Goal: Information Seeking & Learning: Learn about a topic

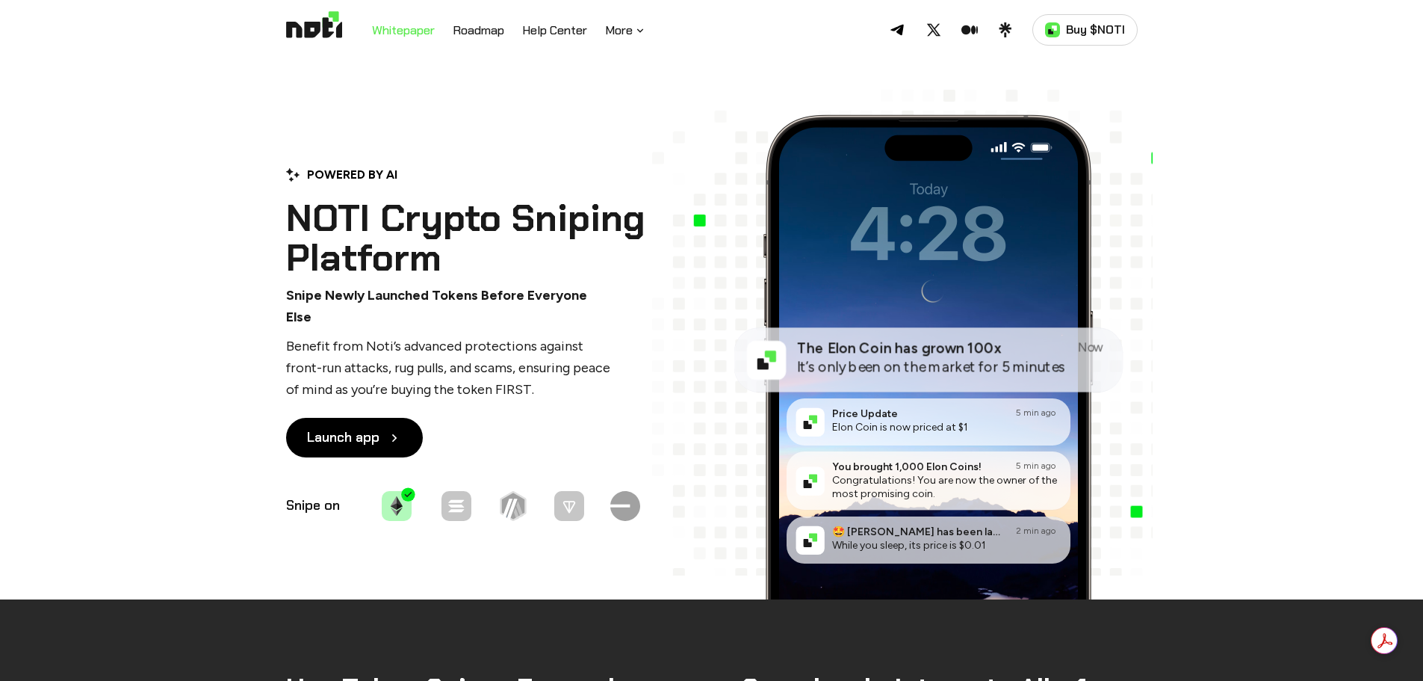
click at [425, 29] on link "Whitepaper" at bounding box center [403, 31] width 63 height 19
click at [474, 29] on link "Roadmap" at bounding box center [479, 31] width 52 height 19
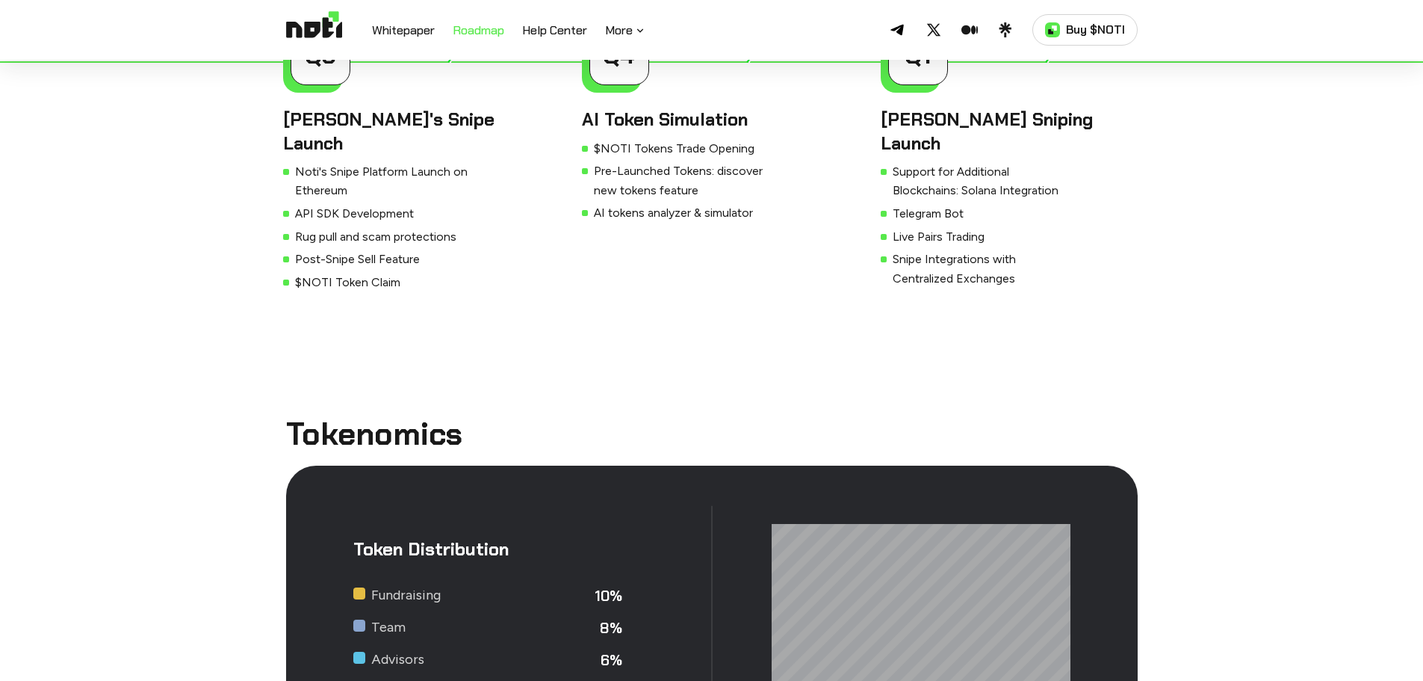
scroll to position [5055, 0]
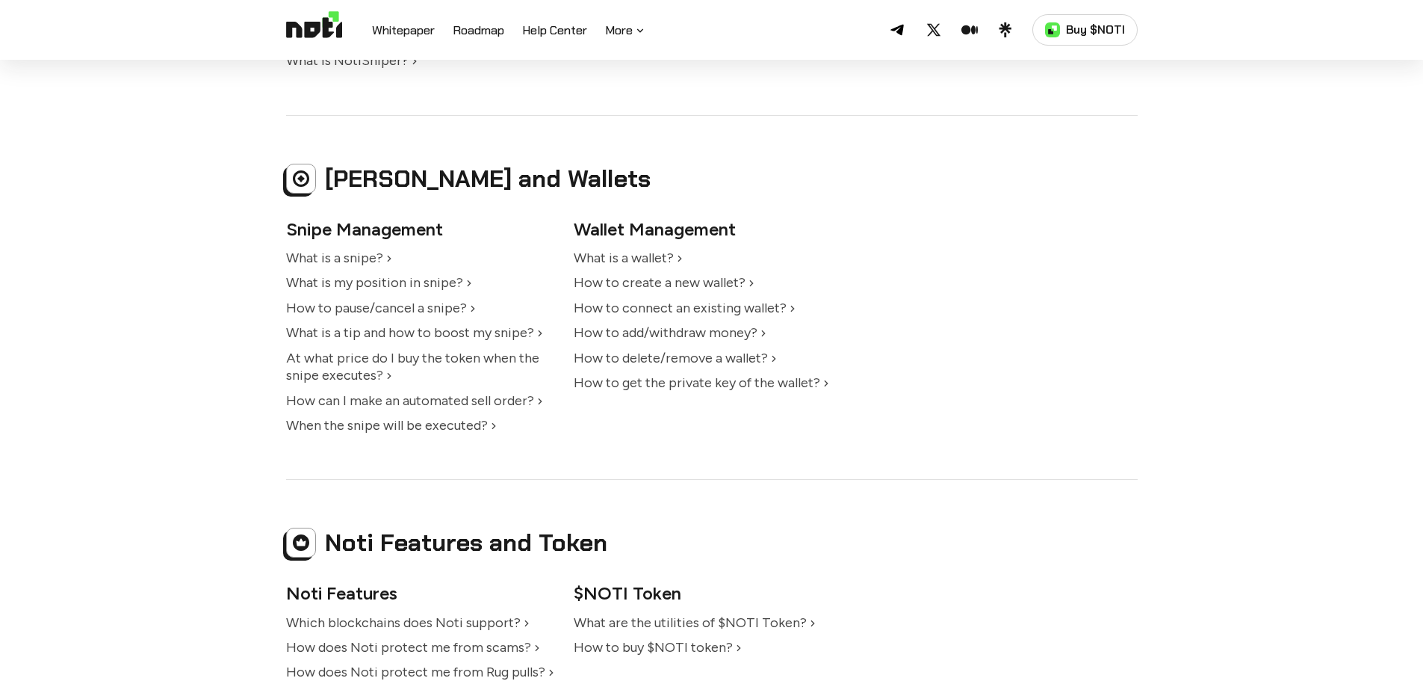
scroll to position [563, 0]
click at [375, 260] on link "What is a snipe?" at bounding box center [340, 258] width 109 height 16
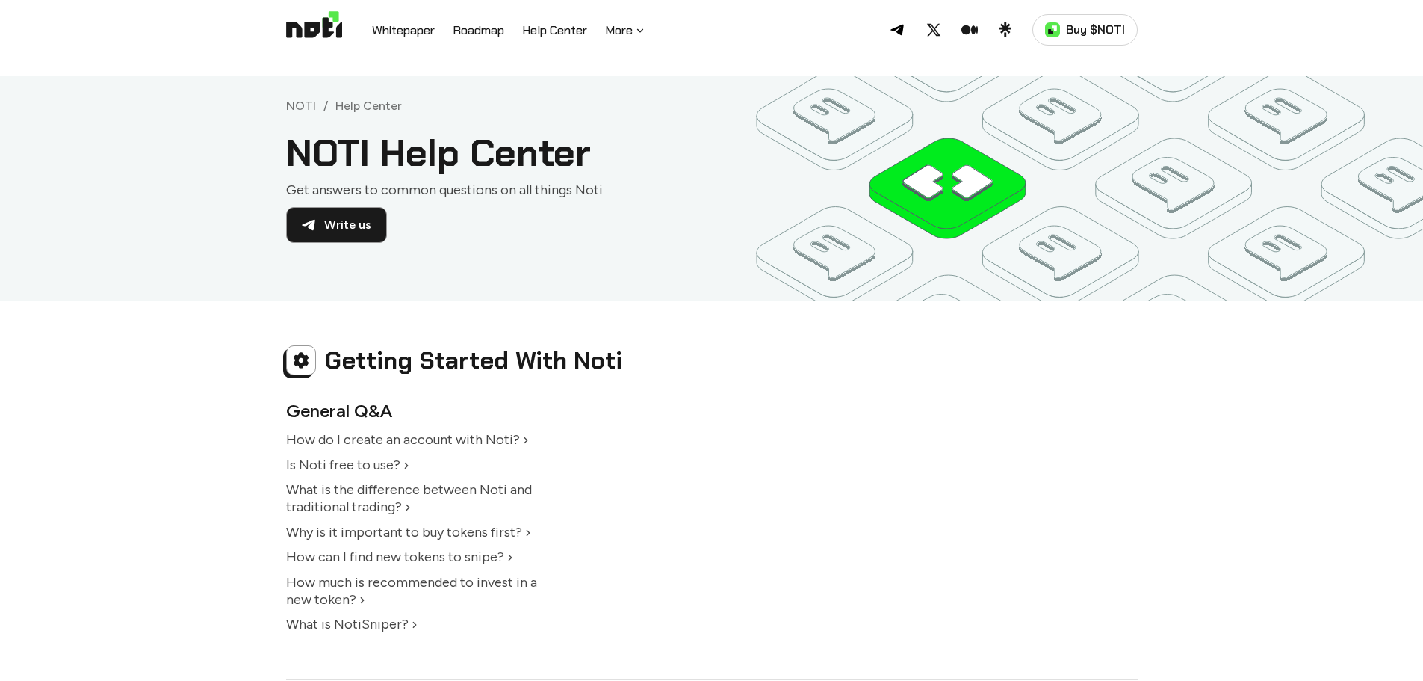
scroll to position [563, 0]
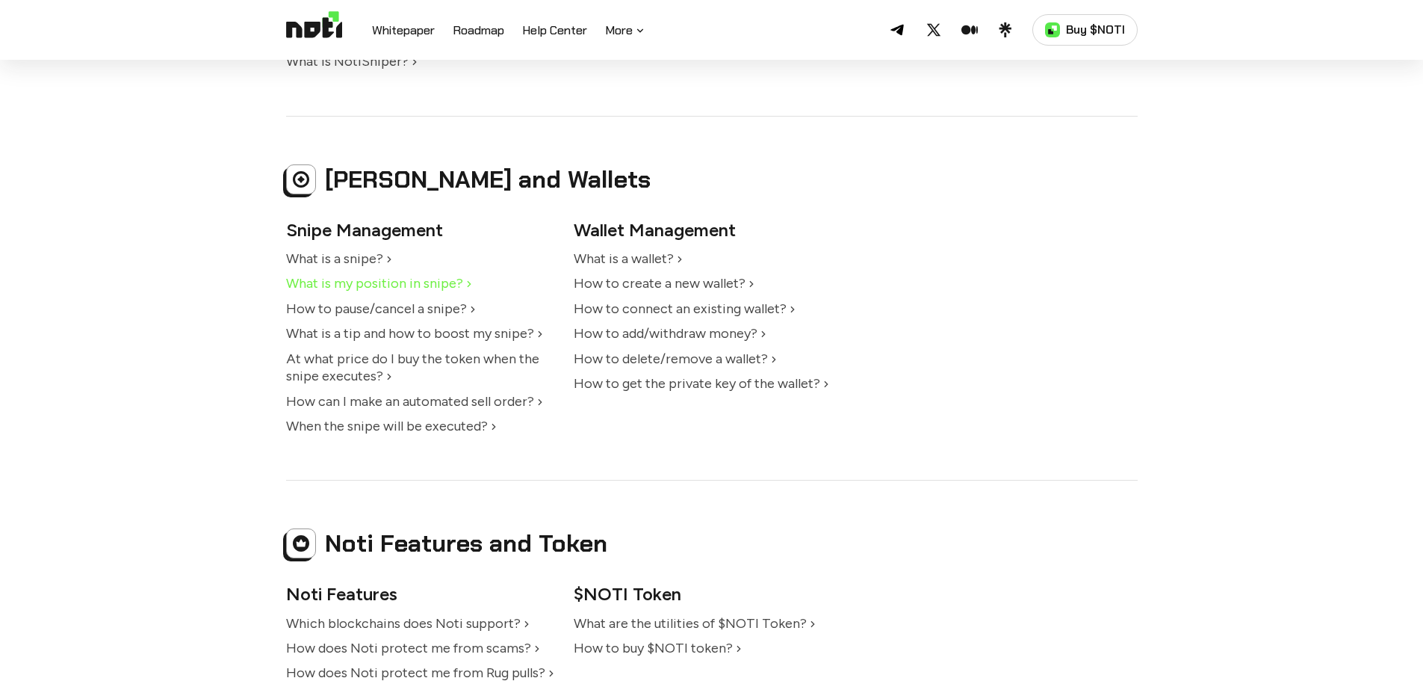
click at [389, 288] on link "What is my position in snipe?" at bounding box center [380, 283] width 189 height 16
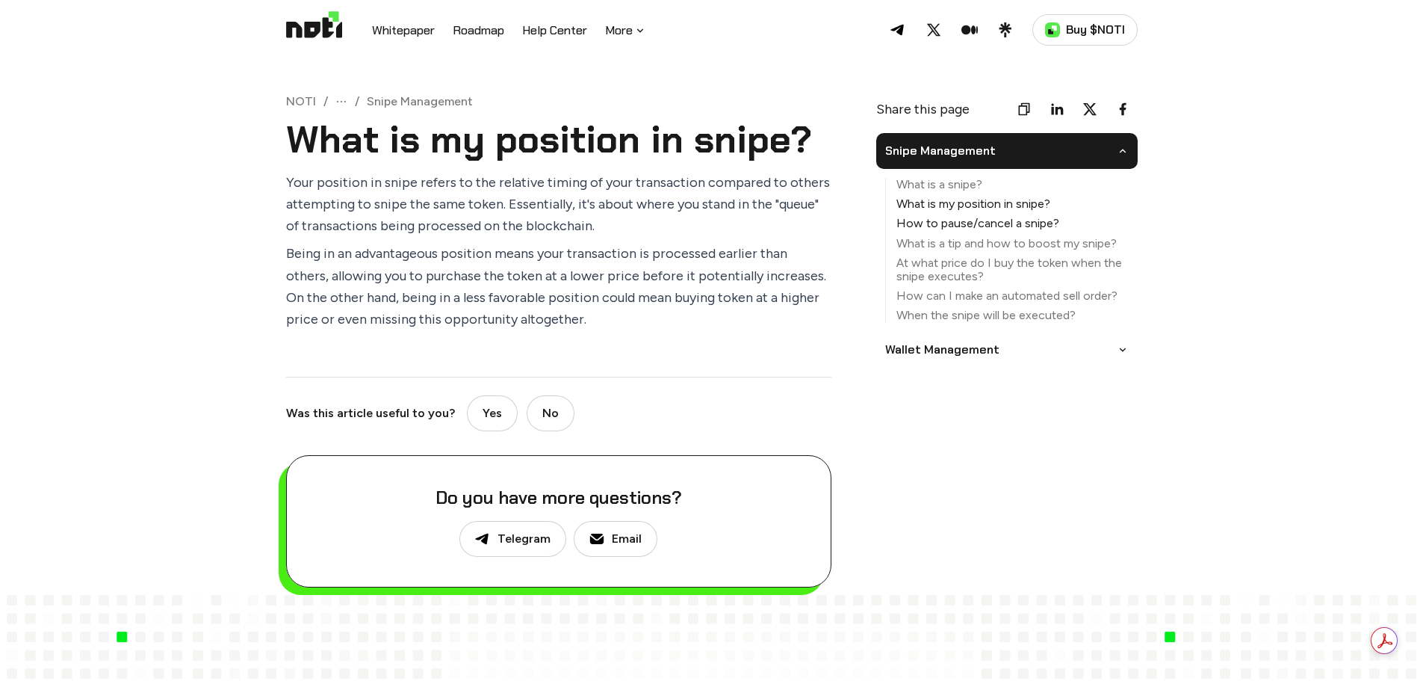
click at [923, 228] on link "How to pause/cancel a snipe?" at bounding box center [1012, 223] width 252 height 13
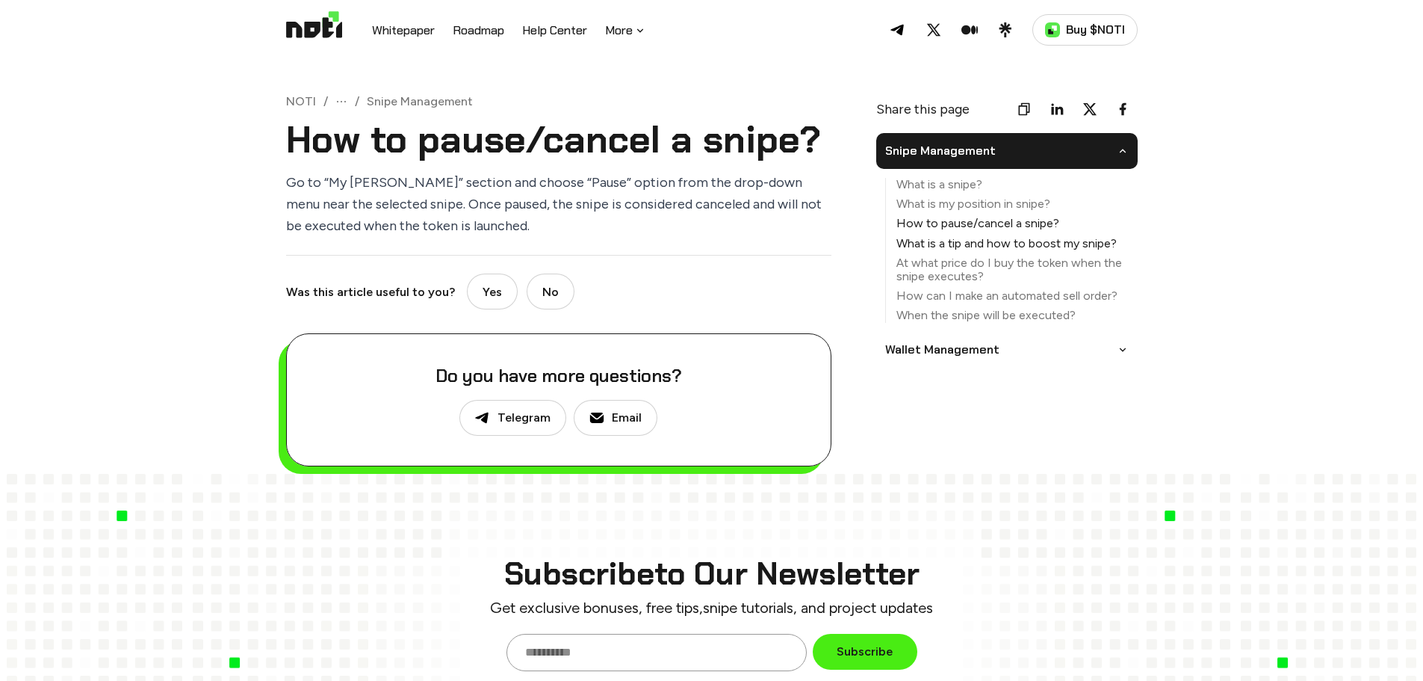
click at [943, 238] on link "What is a tip and how to boost my snipe?" at bounding box center [1012, 243] width 252 height 13
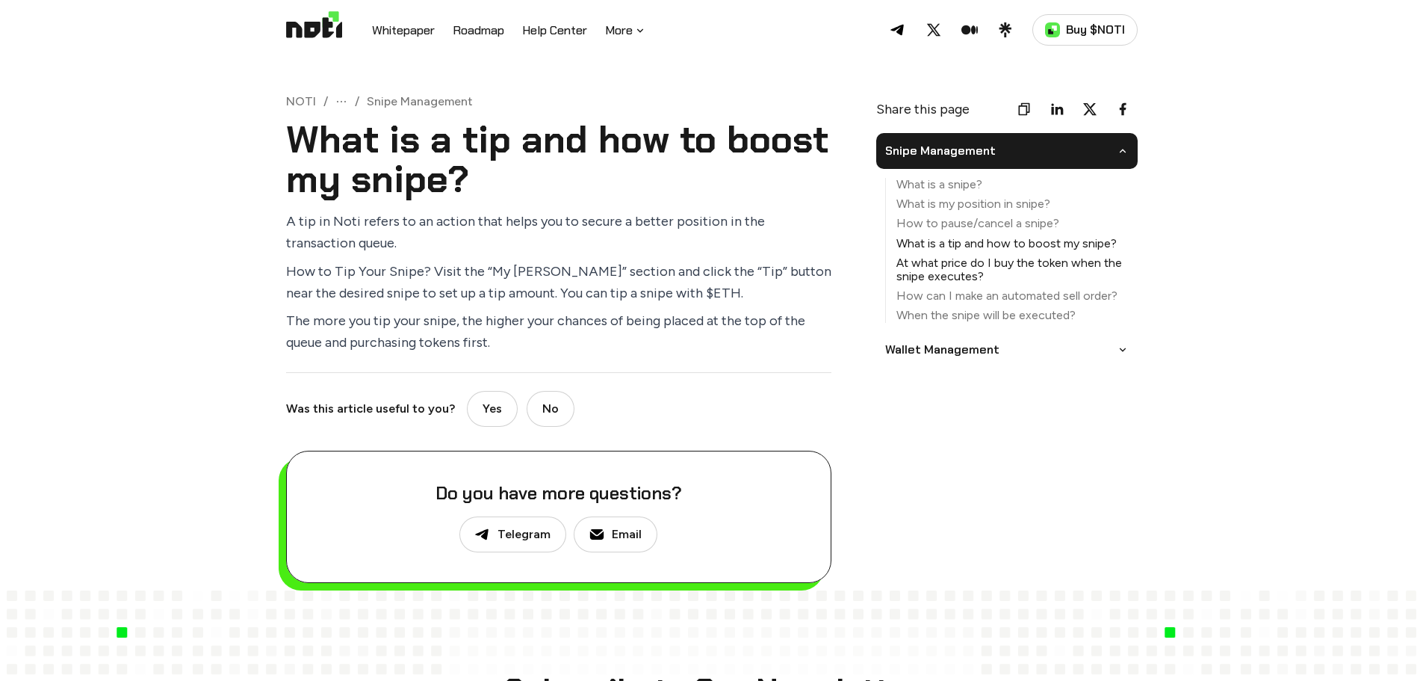
click at [947, 263] on link "At what price do I buy the token when the snipe executes?" at bounding box center [1012, 269] width 252 height 27
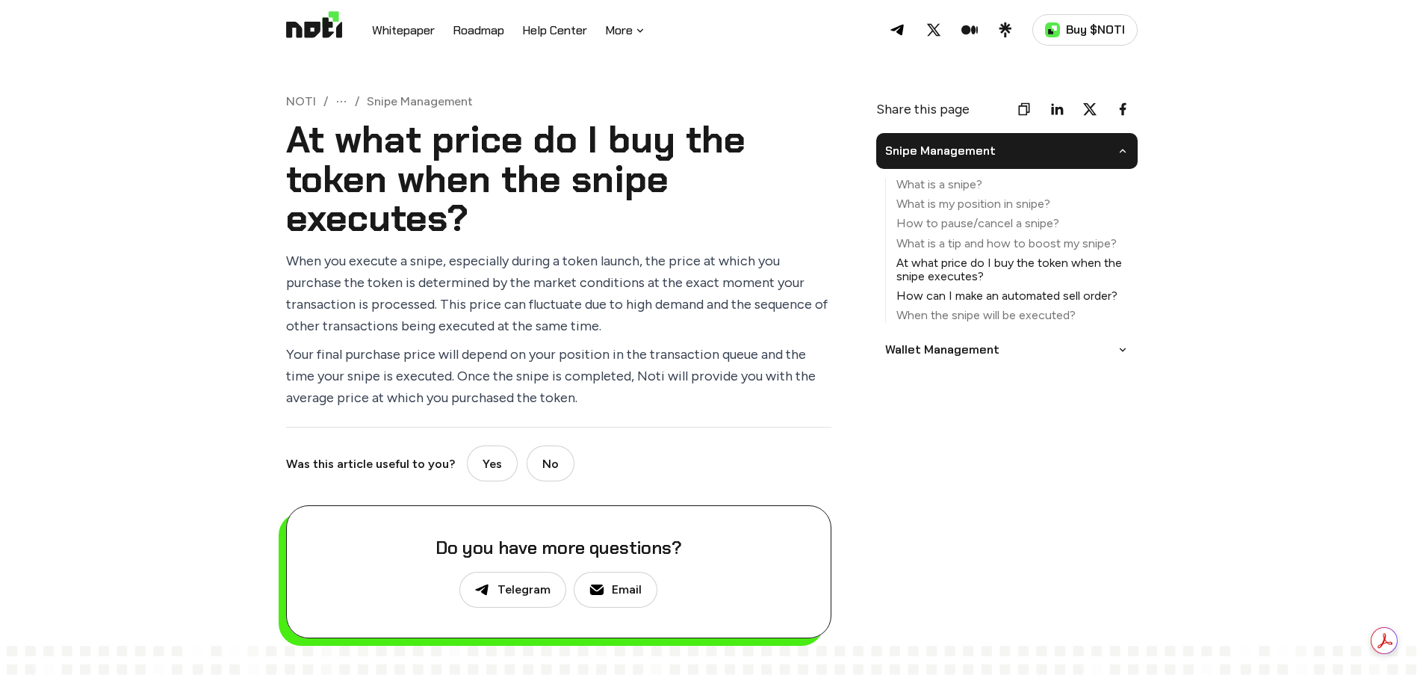
click at [950, 297] on link "How can I make an automated sell order?" at bounding box center [1012, 295] width 252 height 13
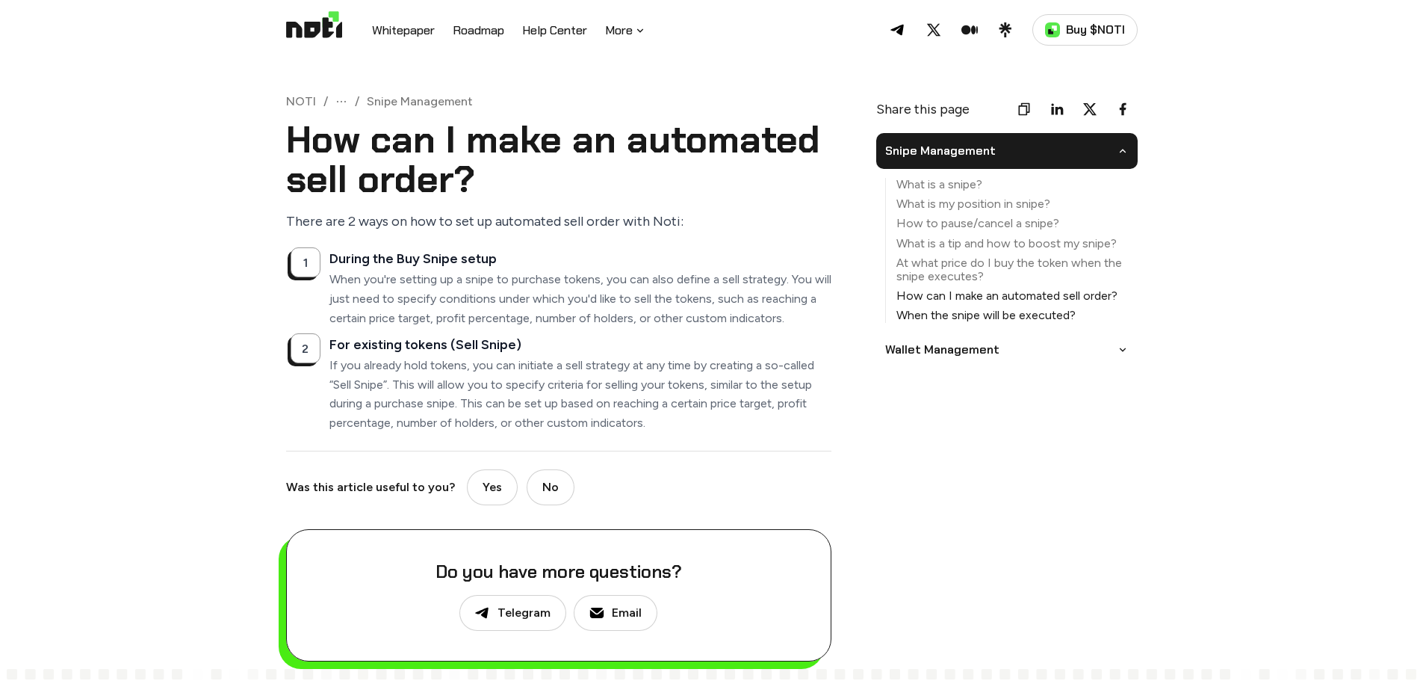
click at [952, 315] on link "When the snipe will be executed?" at bounding box center [1012, 315] width 252 height 13
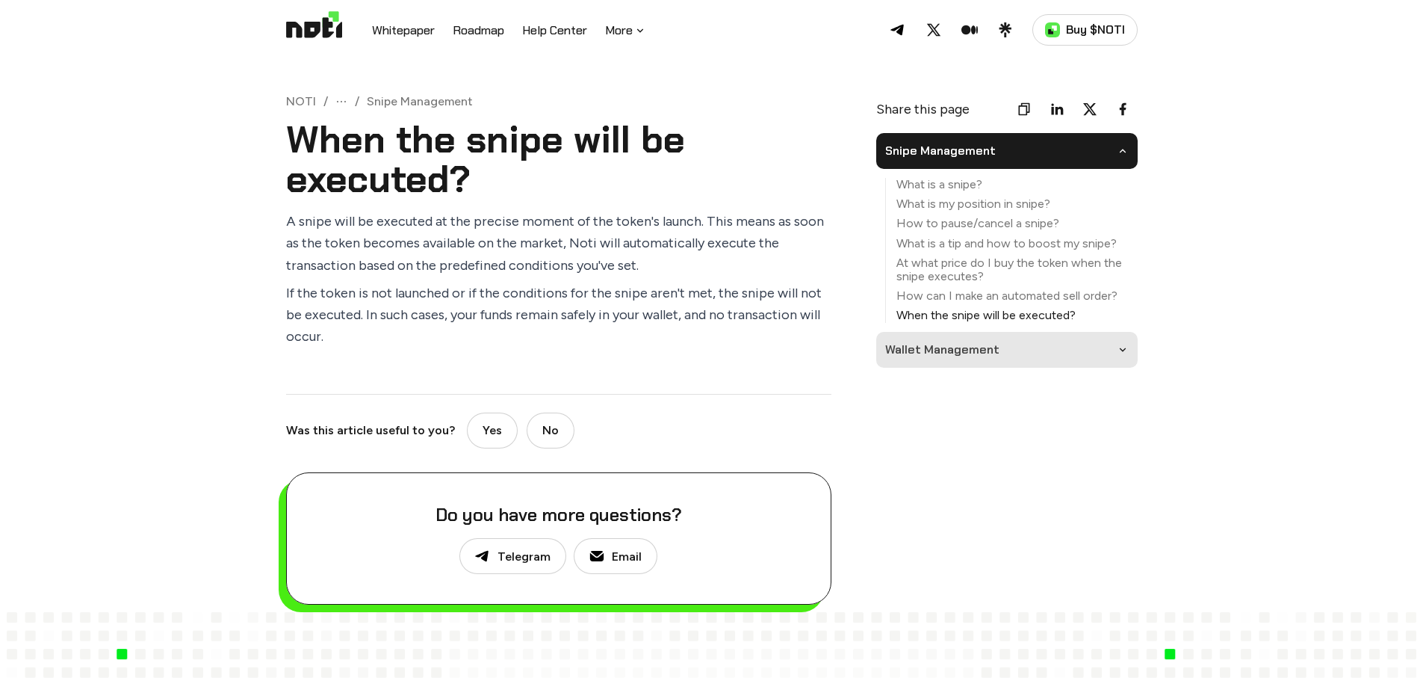
click at [992, 348] on link "Wallet Management" at bounding box center [942, 349] width 114 height 25
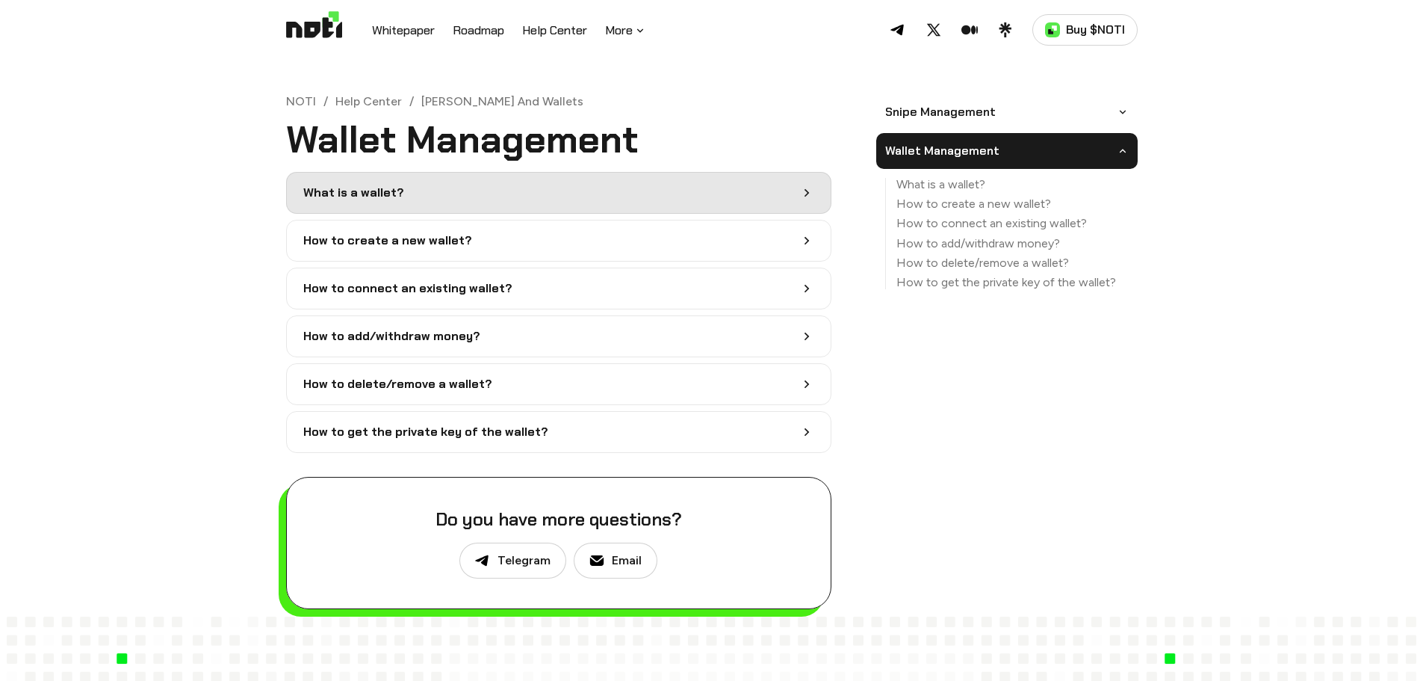
click at [792, 196] on link "What is a wallet?" at bounding box center [558, 193] width 545 height 42
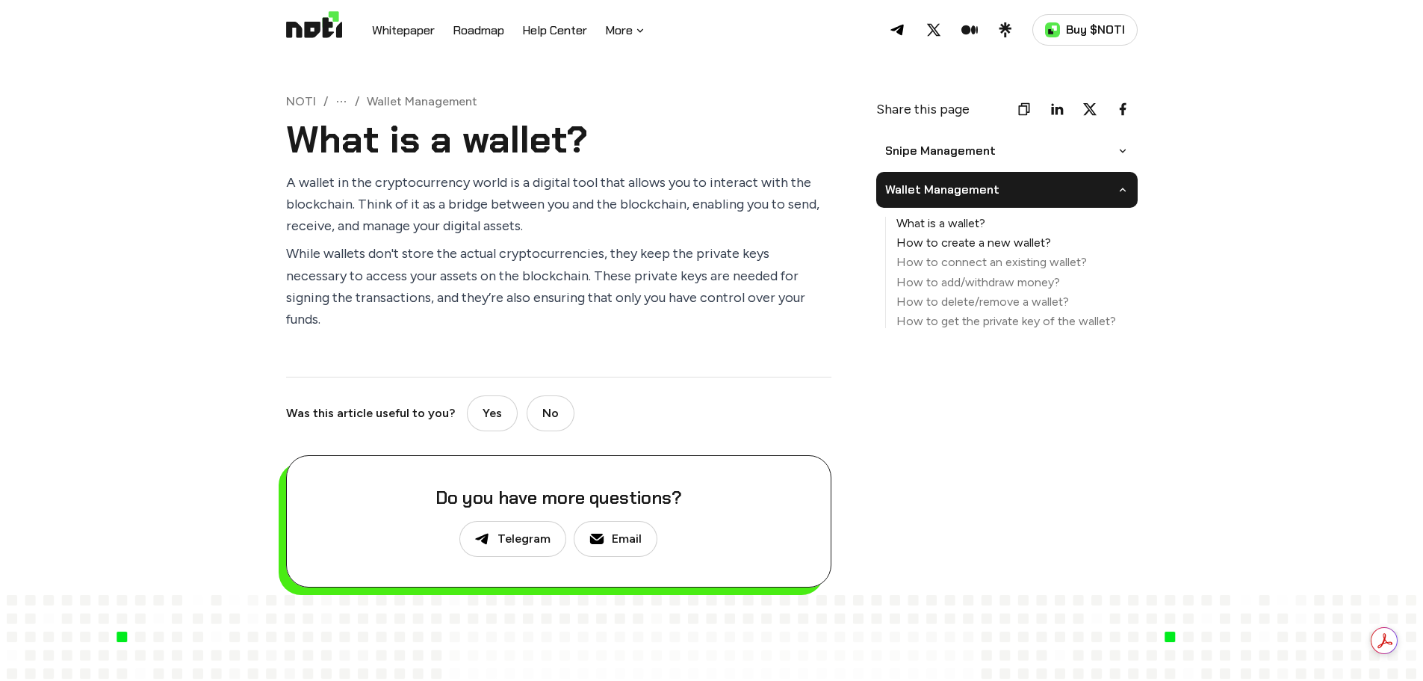
click at [909, 241] on link "How to create a new wallet?" at bounding box center [1012, 242] width 252 height 13
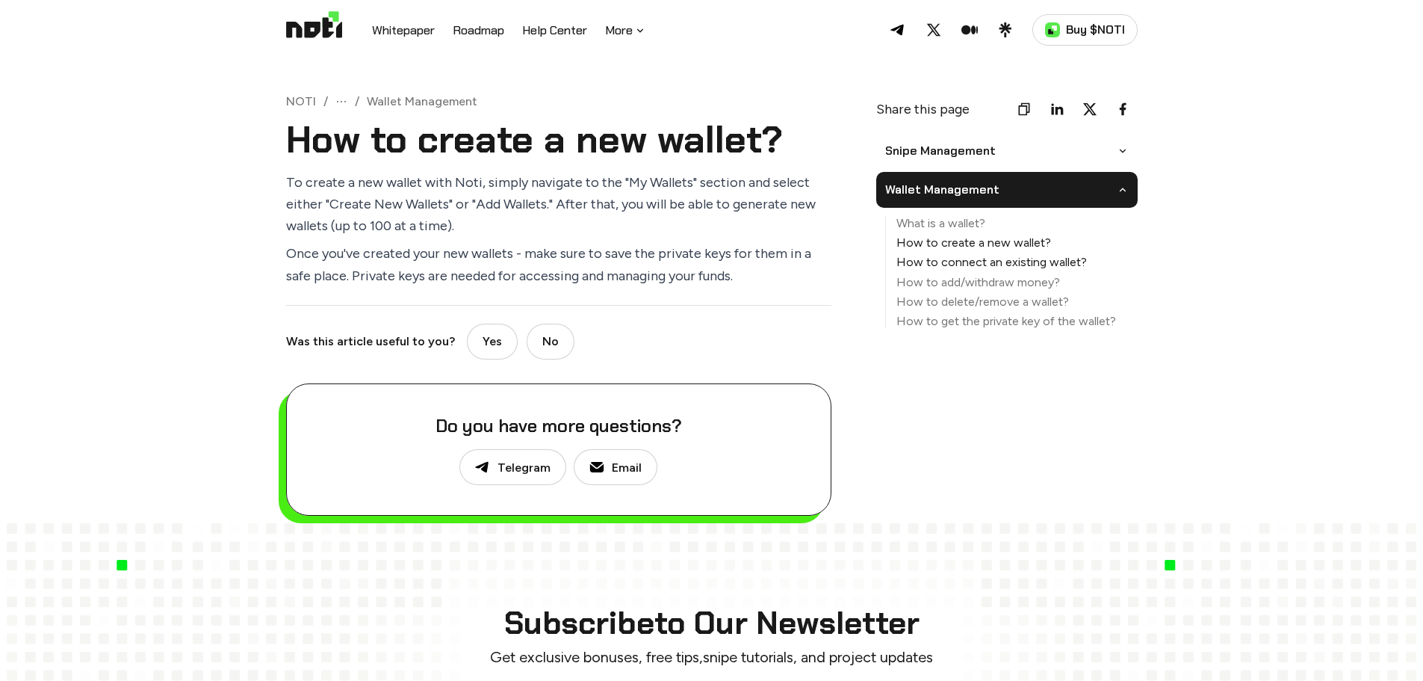
click at [921, 264] on link "How to connect an existing wallet?" at bounding box center [1012, 262] width 252 height 13
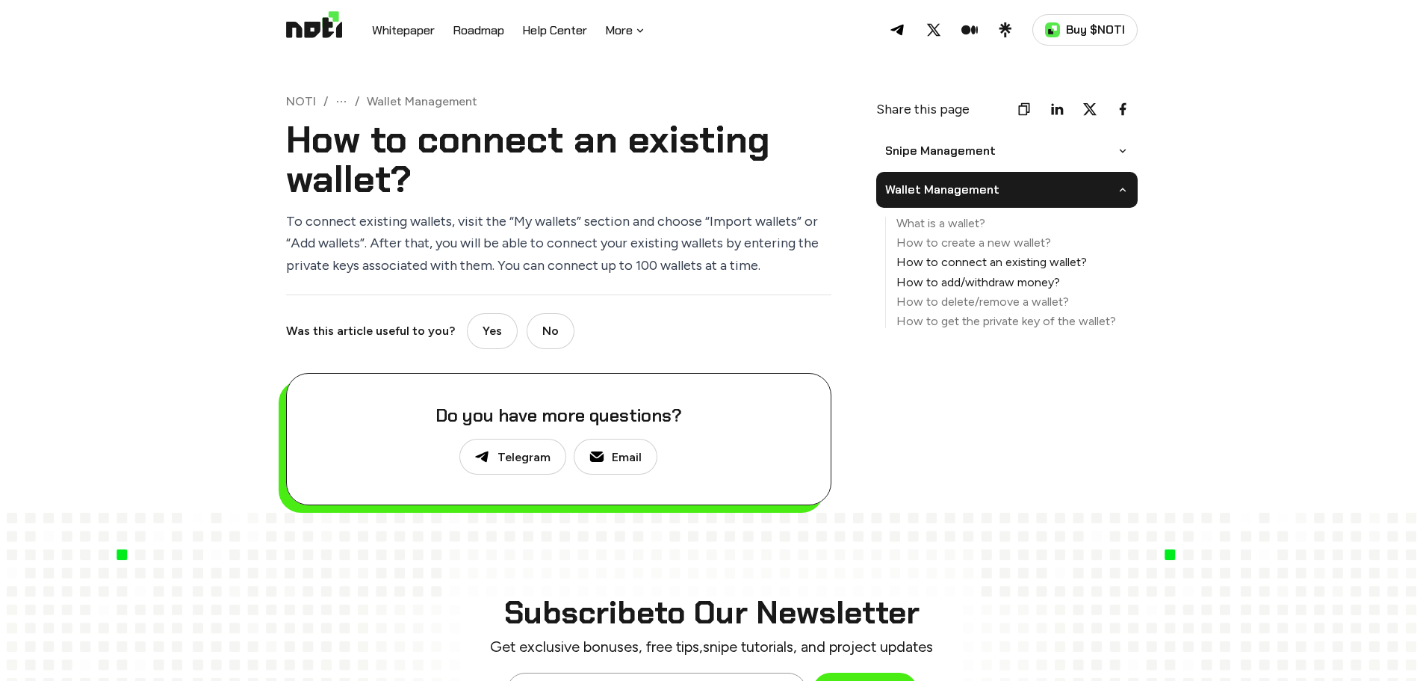
click at [926, 282] on link "How to add/withdraw money?" at bounding box center [1012, 282] width 252 height 13
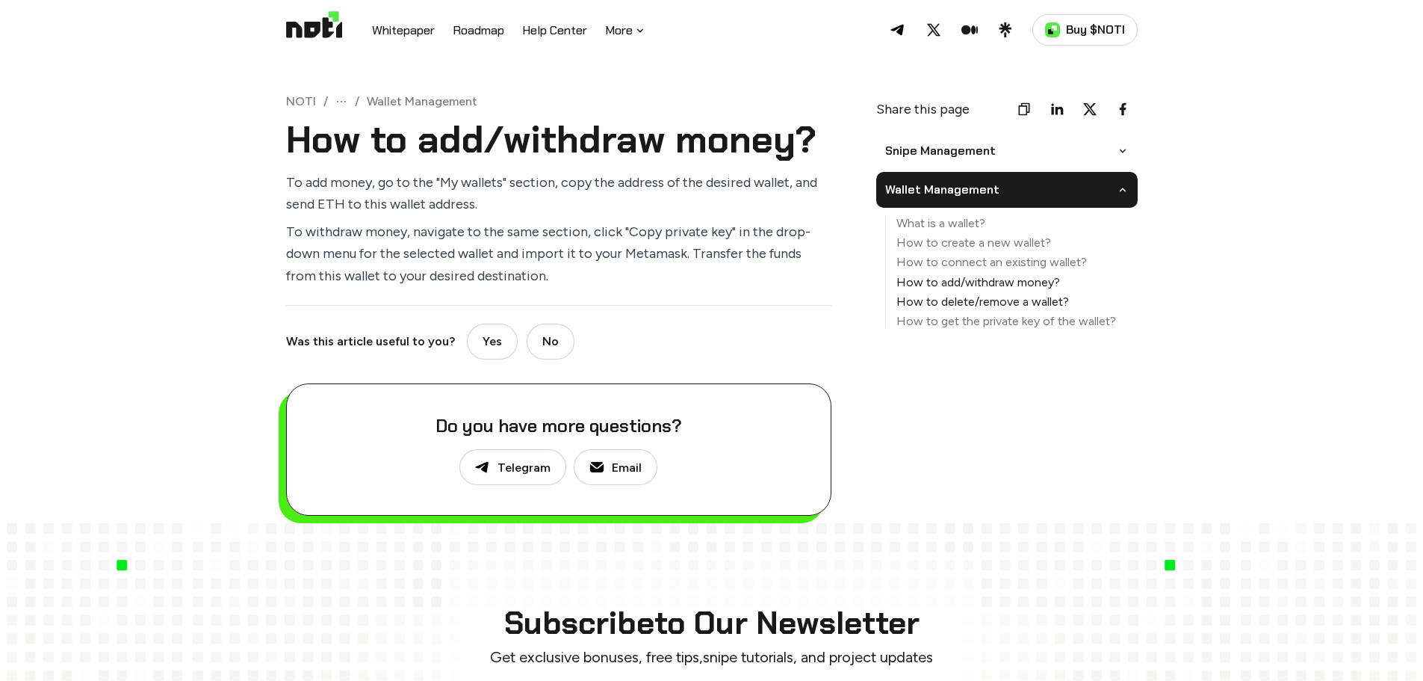
click at [934, 298] on link "How to delete/remove a wallet?" at bounding box center [1012, 301] width 252 height 13
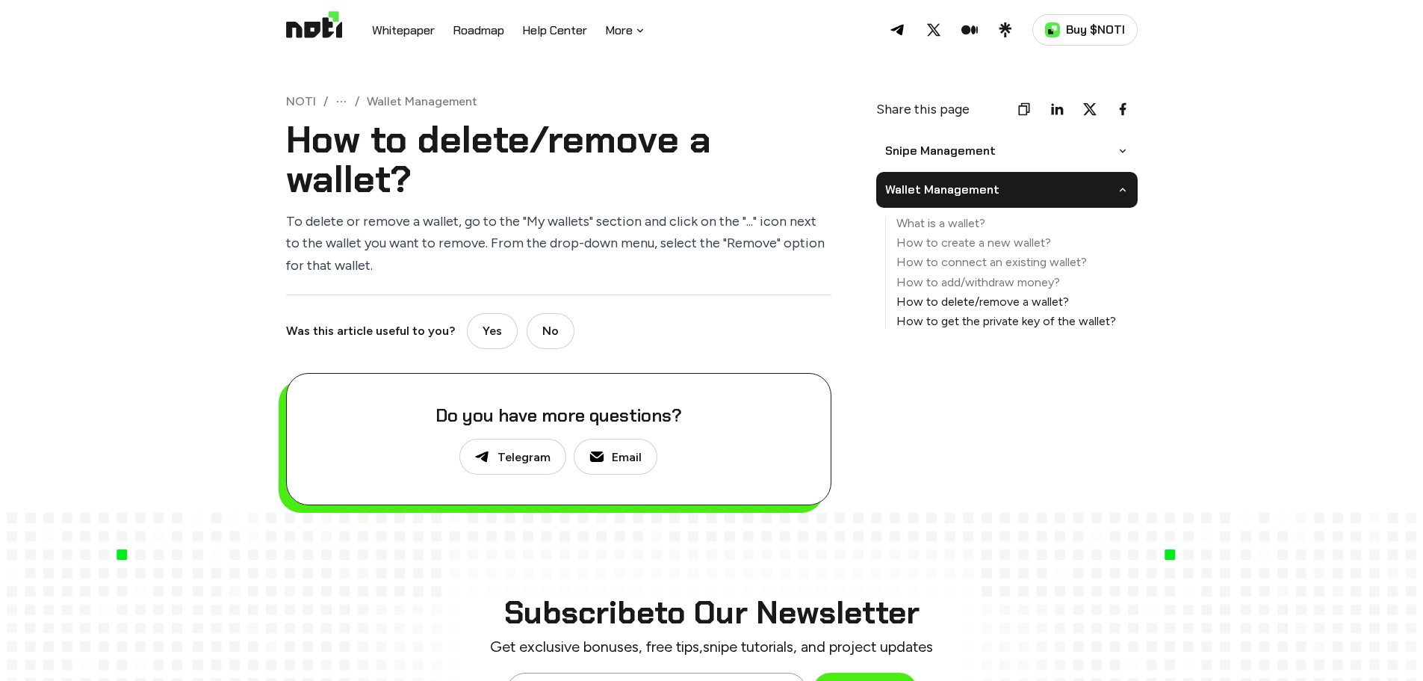
click at [947, 322] on link "How to get the private key of the wallet?" at bounding box center [1012, 321] width 252 height 13
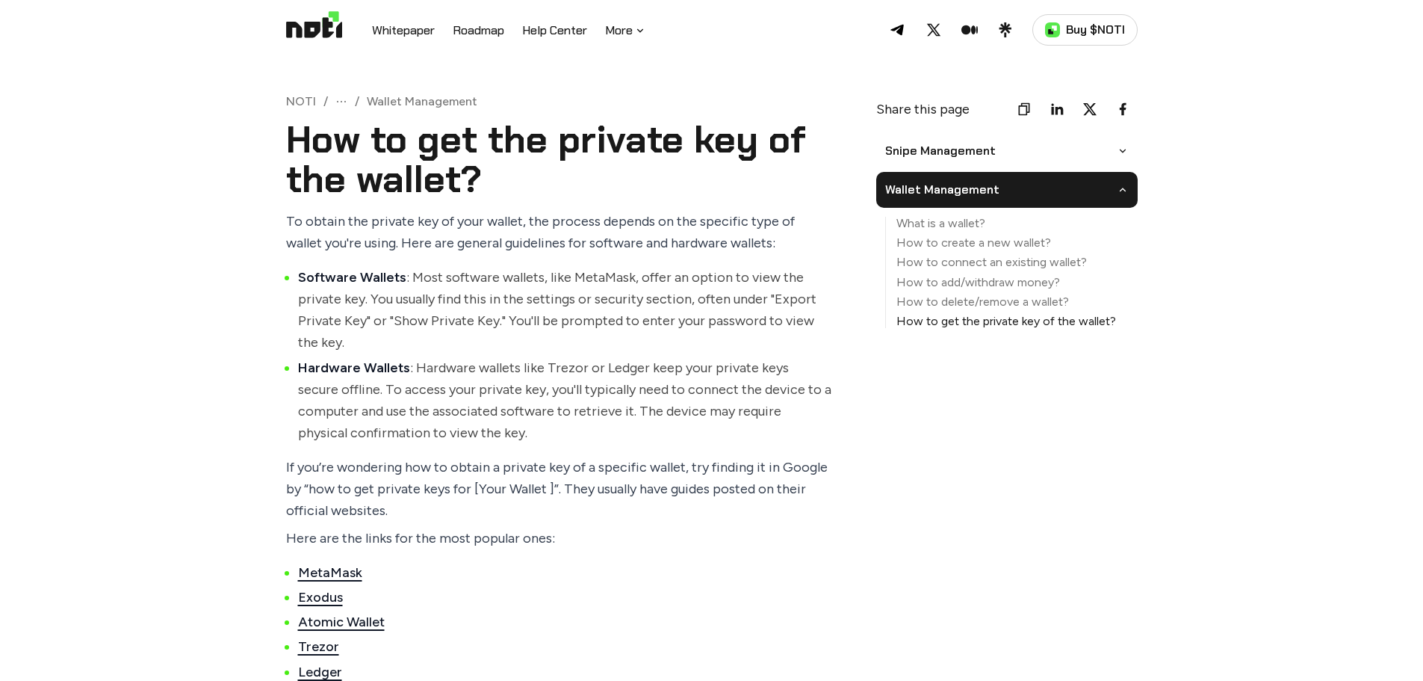
click at [1010, 327] on link "How to get the private key of the wallet?" at bounding box center [1012, 321] width 252 height 13
click at [993, 319] on link "How to get the private key of the wallet?" at bounding box center [1012, 321] width 252 height 13
click at [1009, 188] on button "Wallet Management" at bounding box center [1007, 190] width 262 height 36
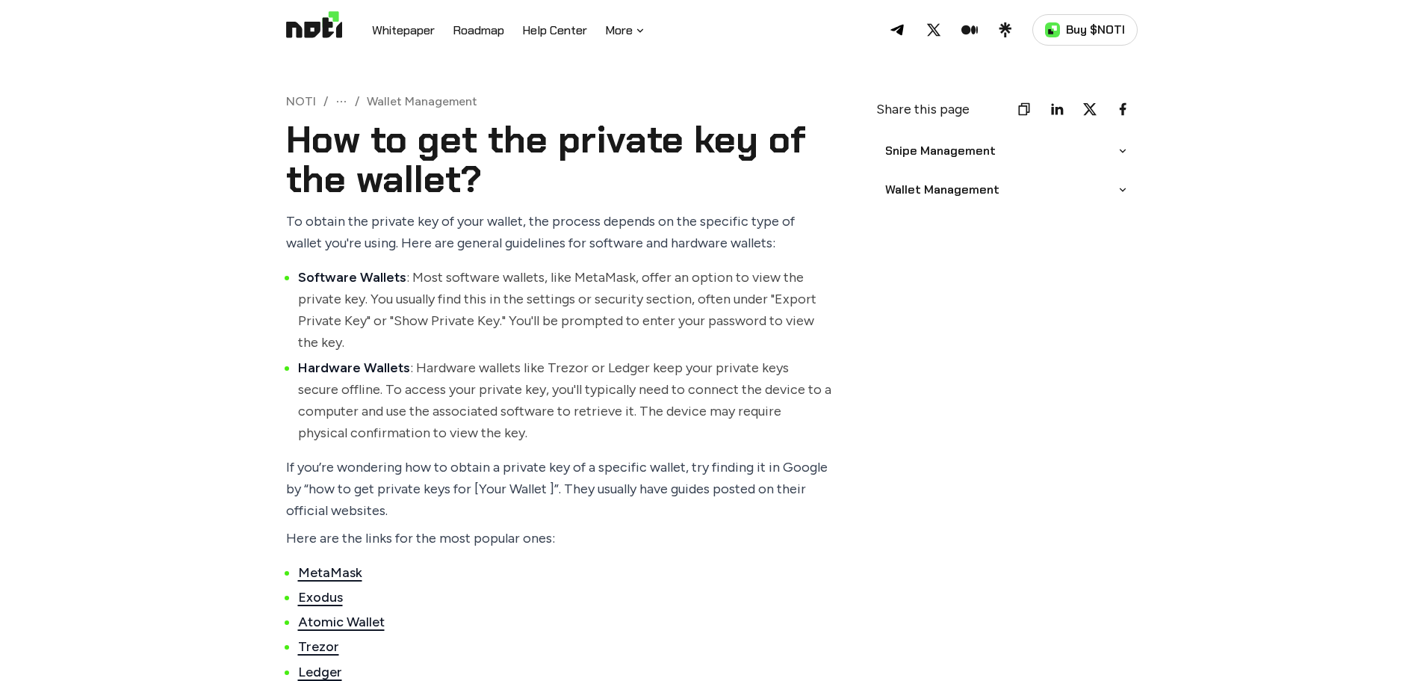
click at [639, 31] on icon at bounding box center [640, 31] width 12 height 12
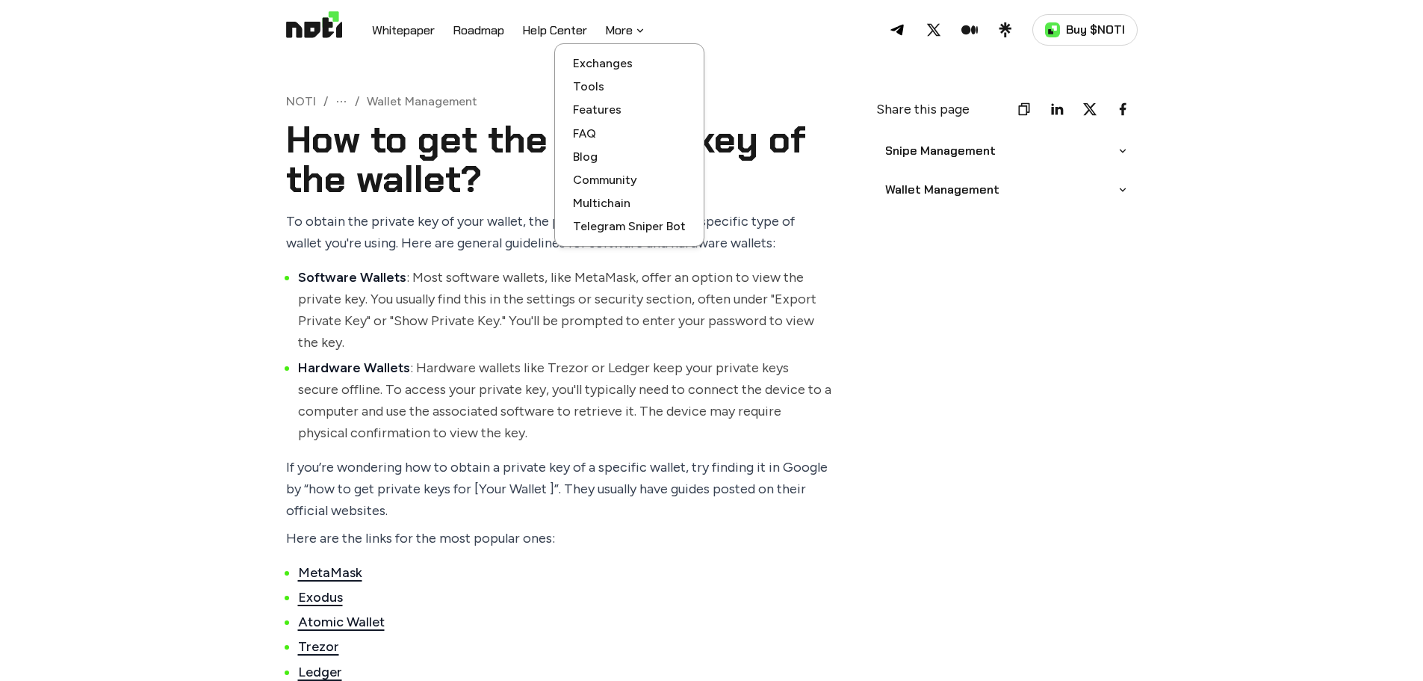
click at [590, 139] on link "FAQ" at bounding box center [629, 133] width 113 height 14
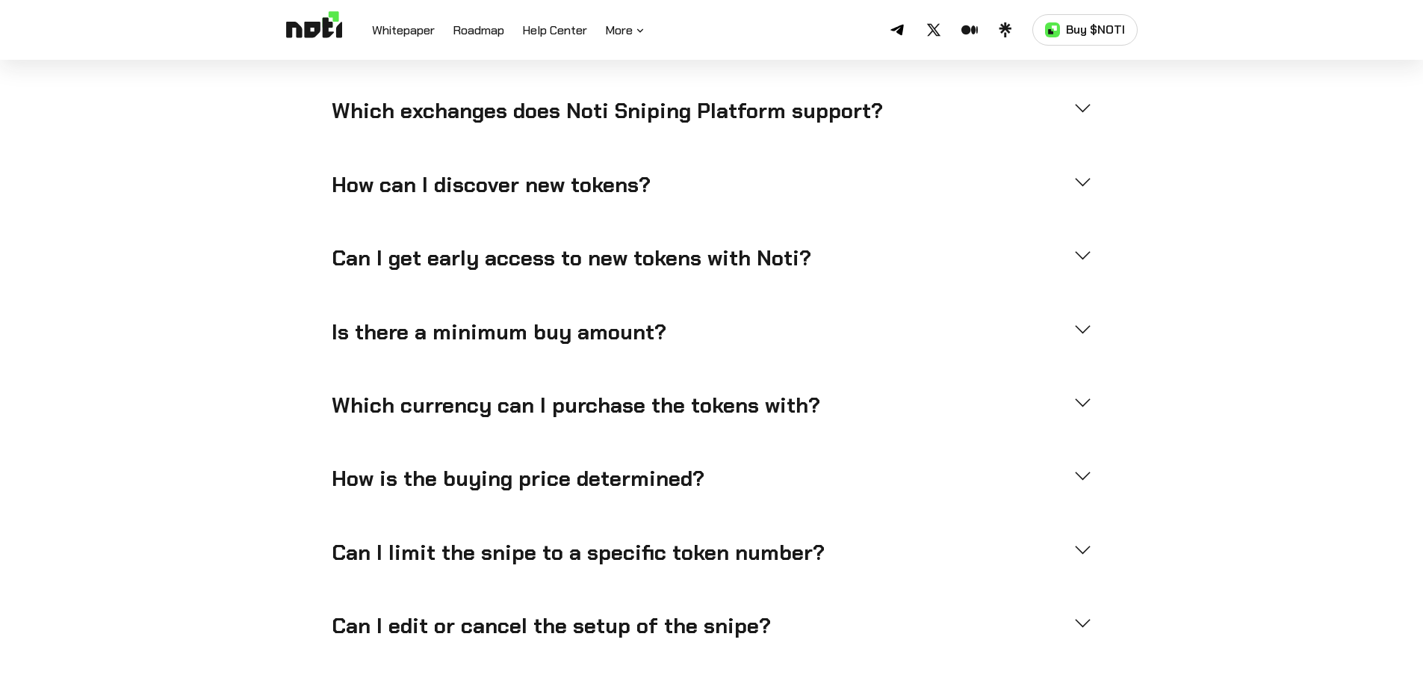
scroll to position [4095, 0]
click at [1074, 318] on div "Is there a minimum buy amount?" at bounding box center [712, 331] width 761 height 27
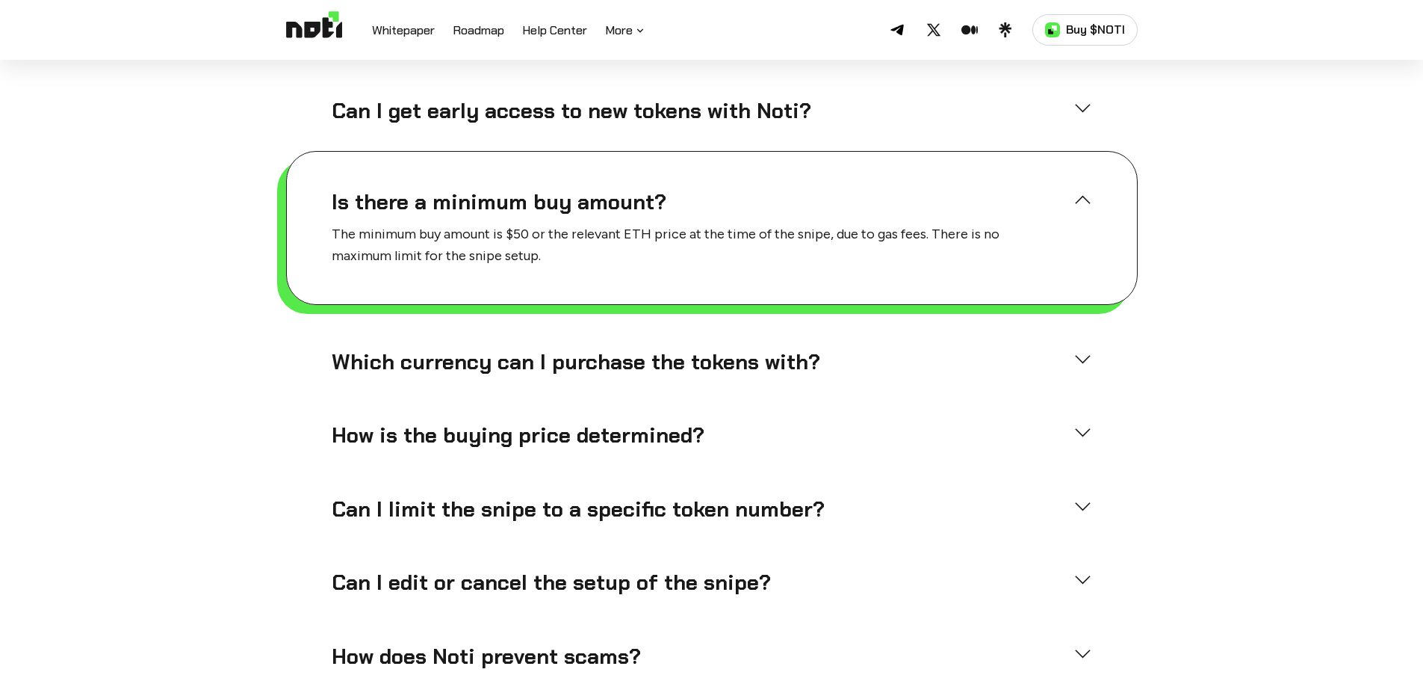
scroll to position [4195, 0]
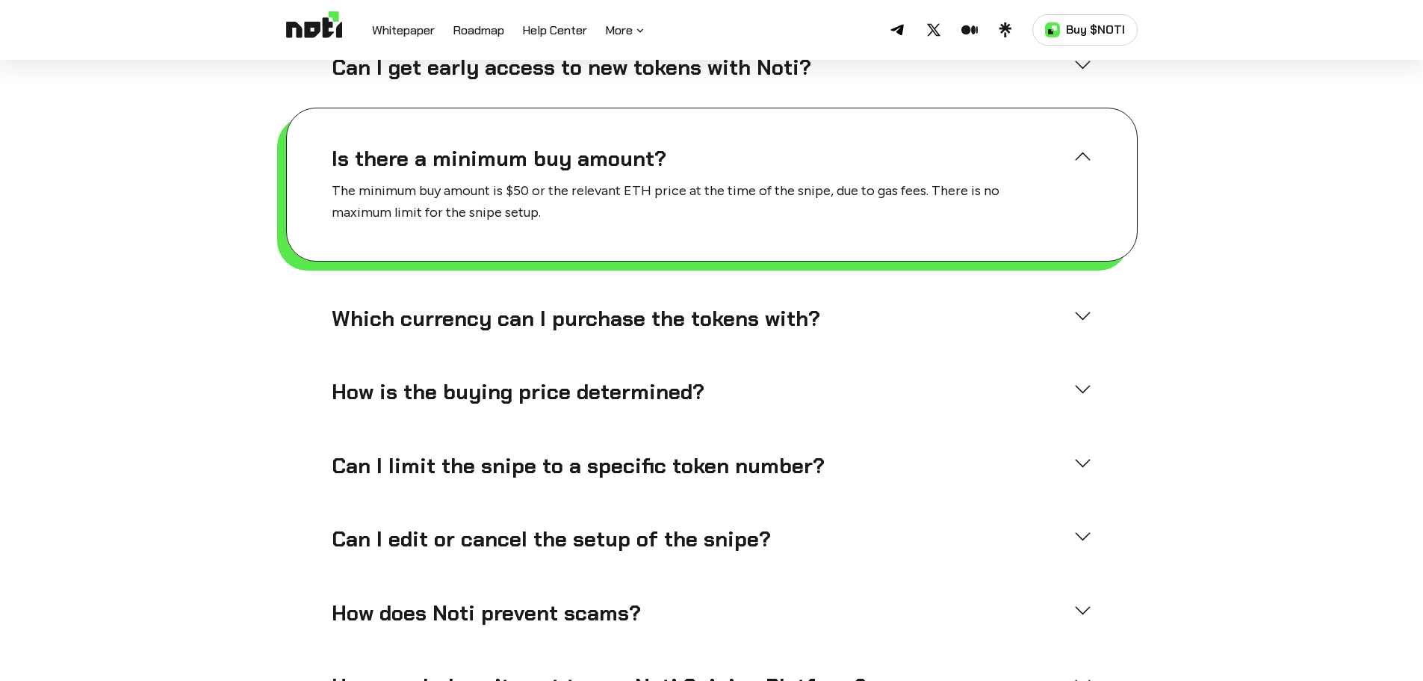
click at [1077, 306] on div "Which currency can I purchase the tokens with?" at bounding box center [712, 319] width 761 height 27
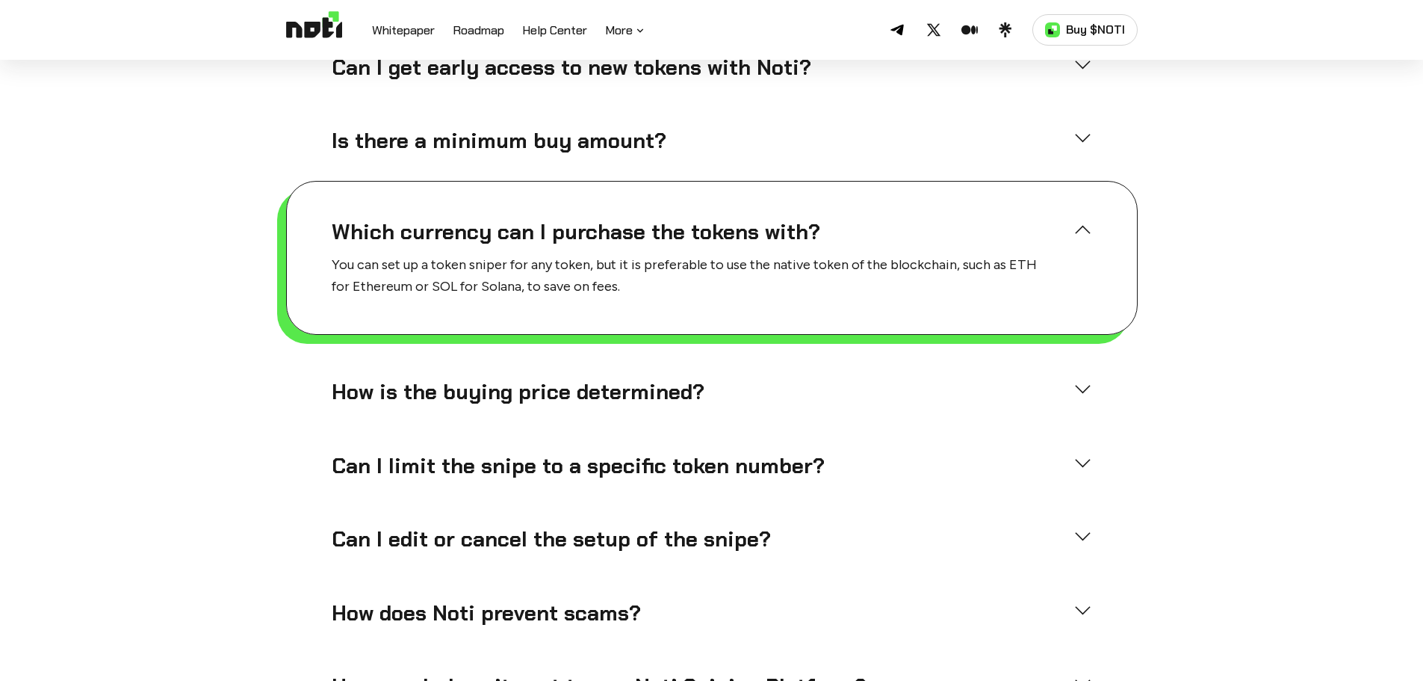
click at [1083, 219] on div "Which currency can I purchase the tokens with?" at bounding box center [712, 232] width 761 height 27
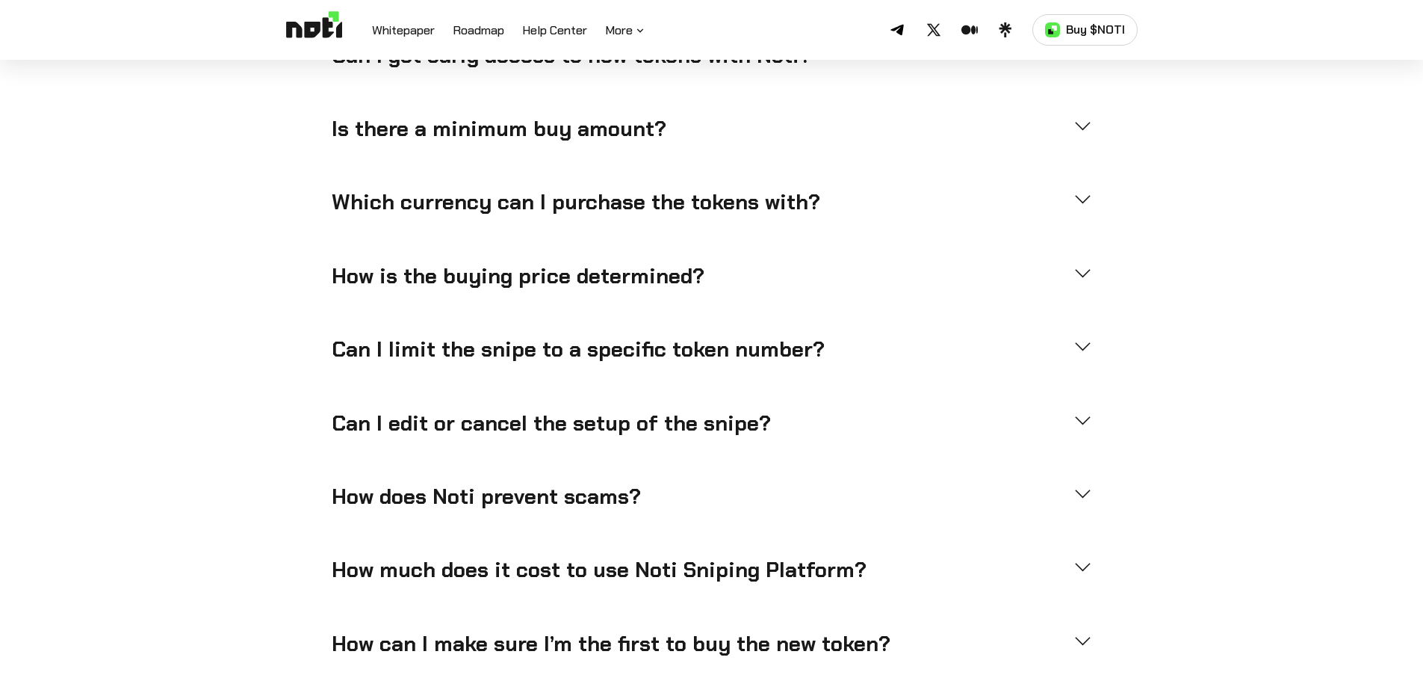
scroll to position [4183, 0]
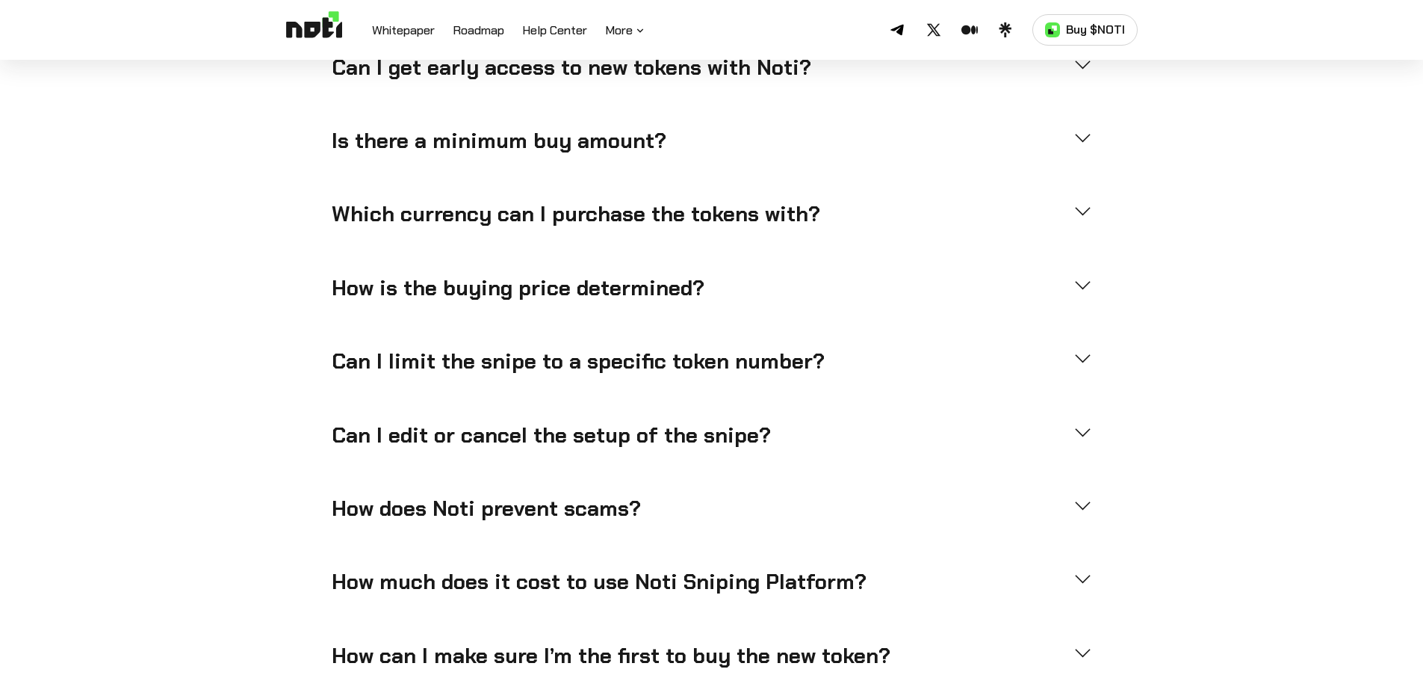
click at [1078, 275] on div "How is the buying price determined?" at bounding box center [712, 288] width 761 height 27
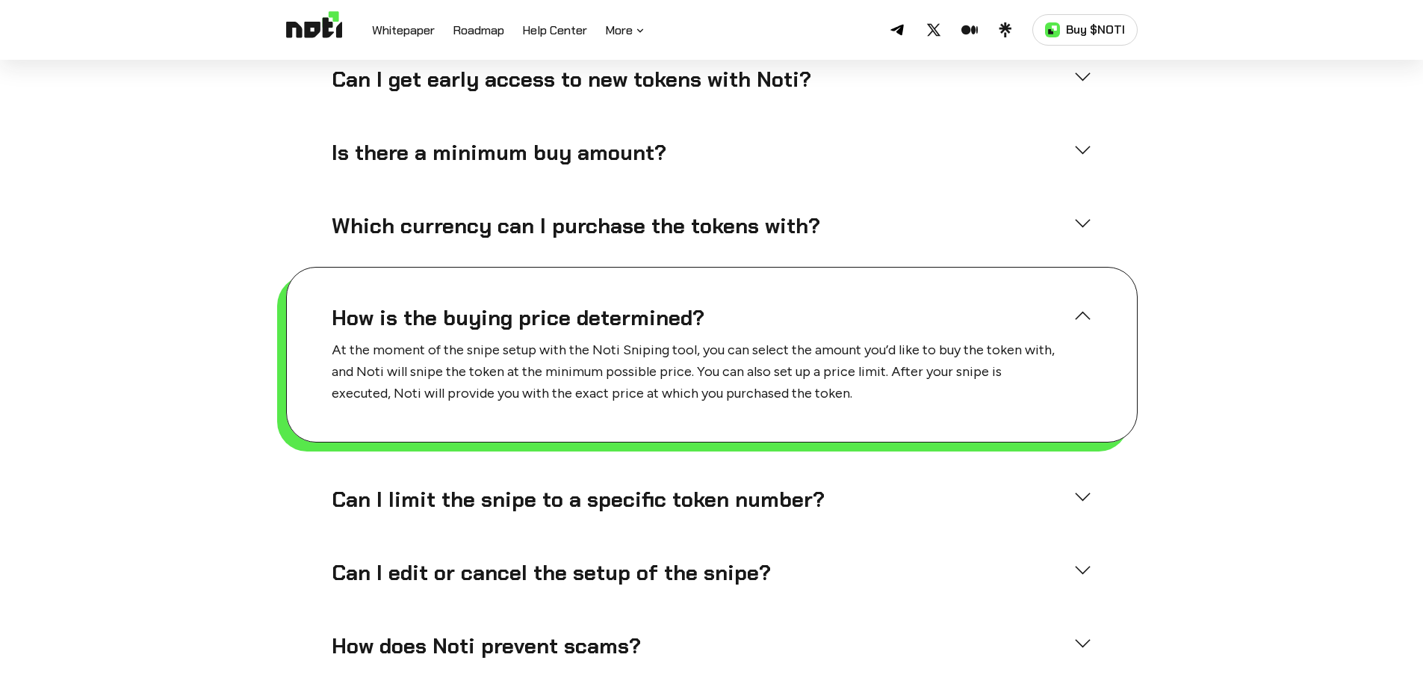
scroll to position [4195, 0]
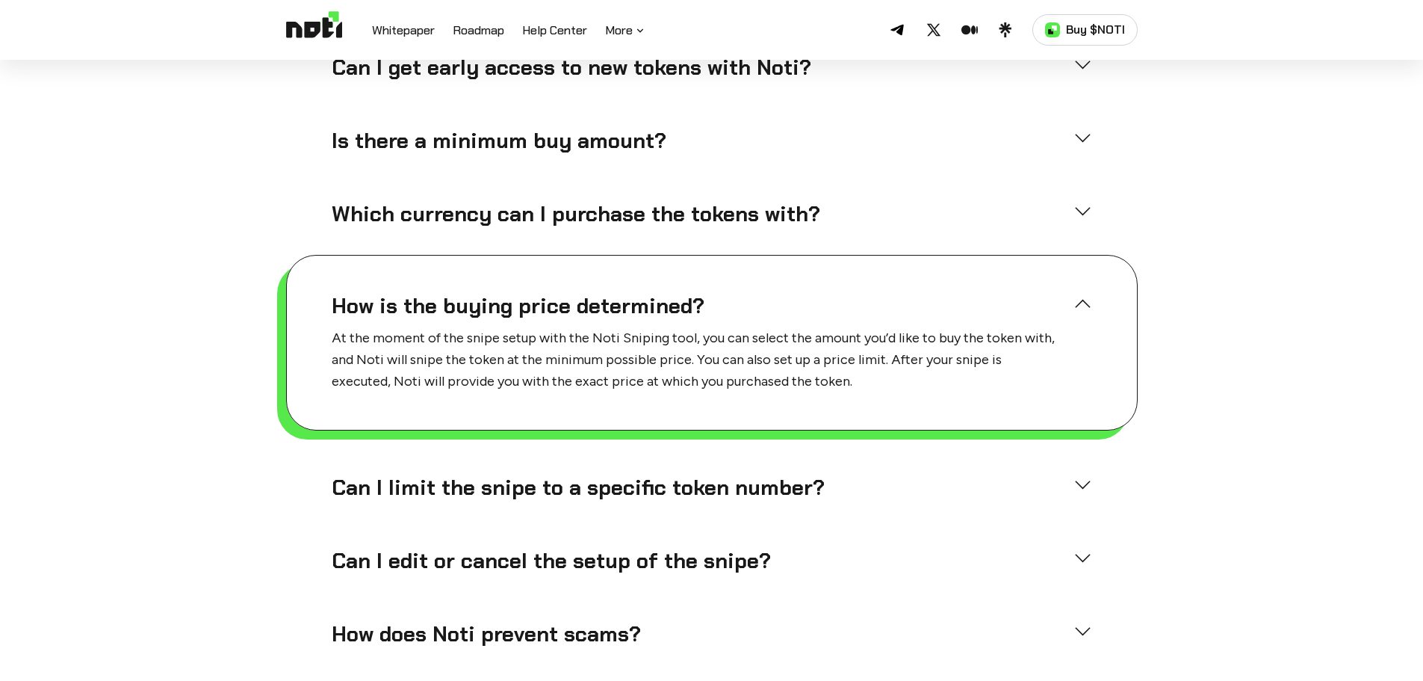
click at [1084, 293] on div "How is the buying price determined?" at bounding box center [712, 306] width 761 height 27
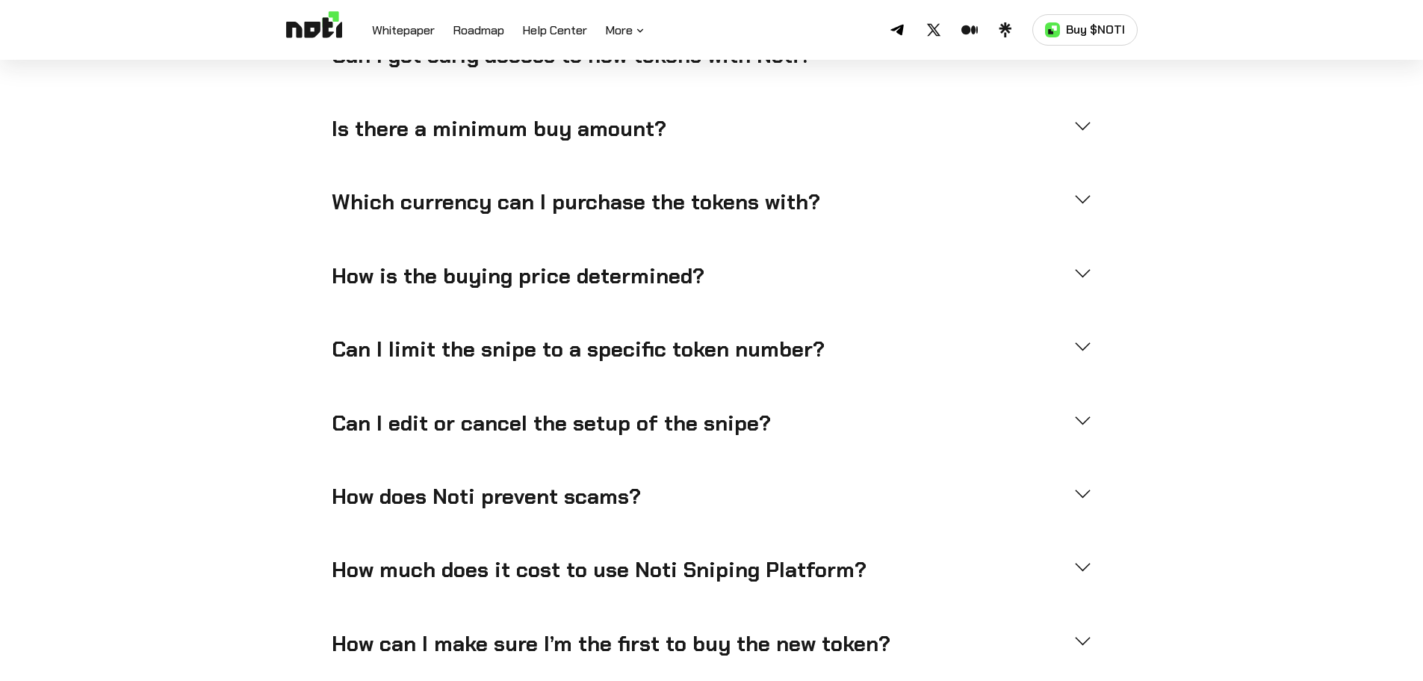
scroll to position [4183, 0]
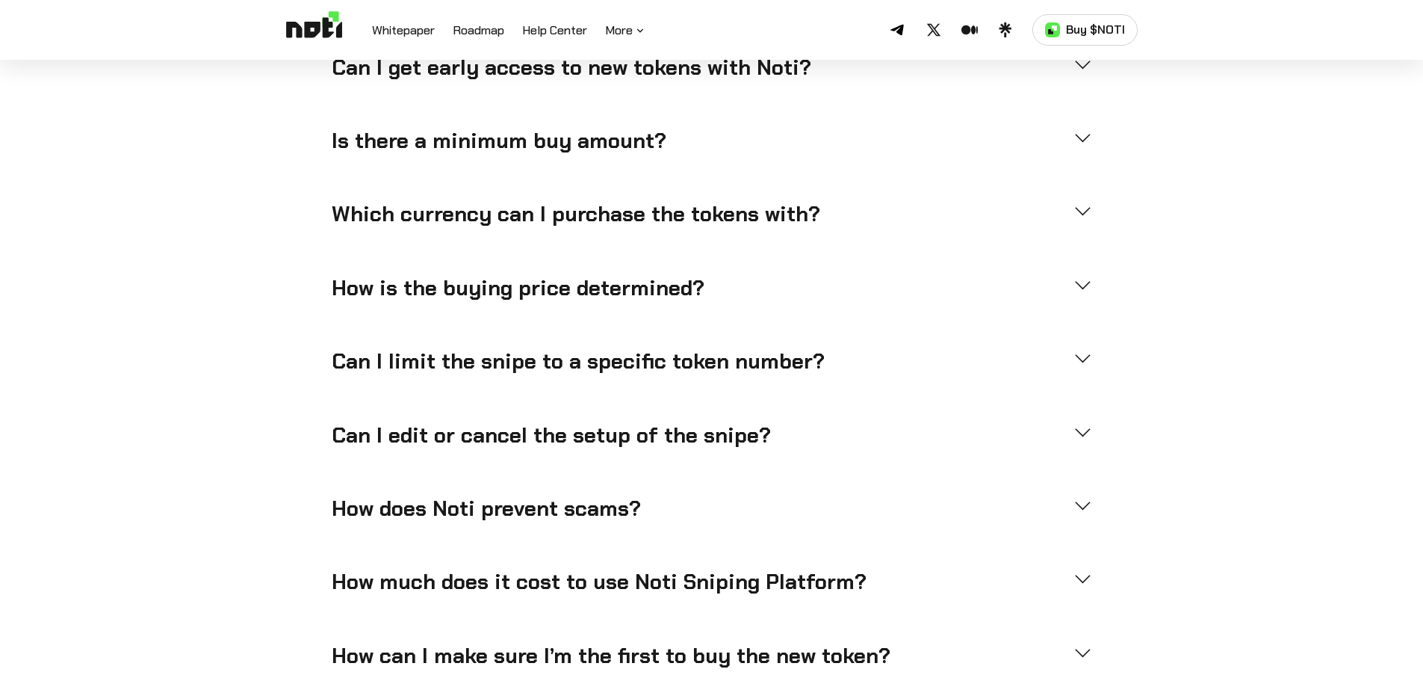
click at [1078, 348] on div "Can I limit the snipe to a specific token number?" at bounding box center [712, 361] width 761 height 27
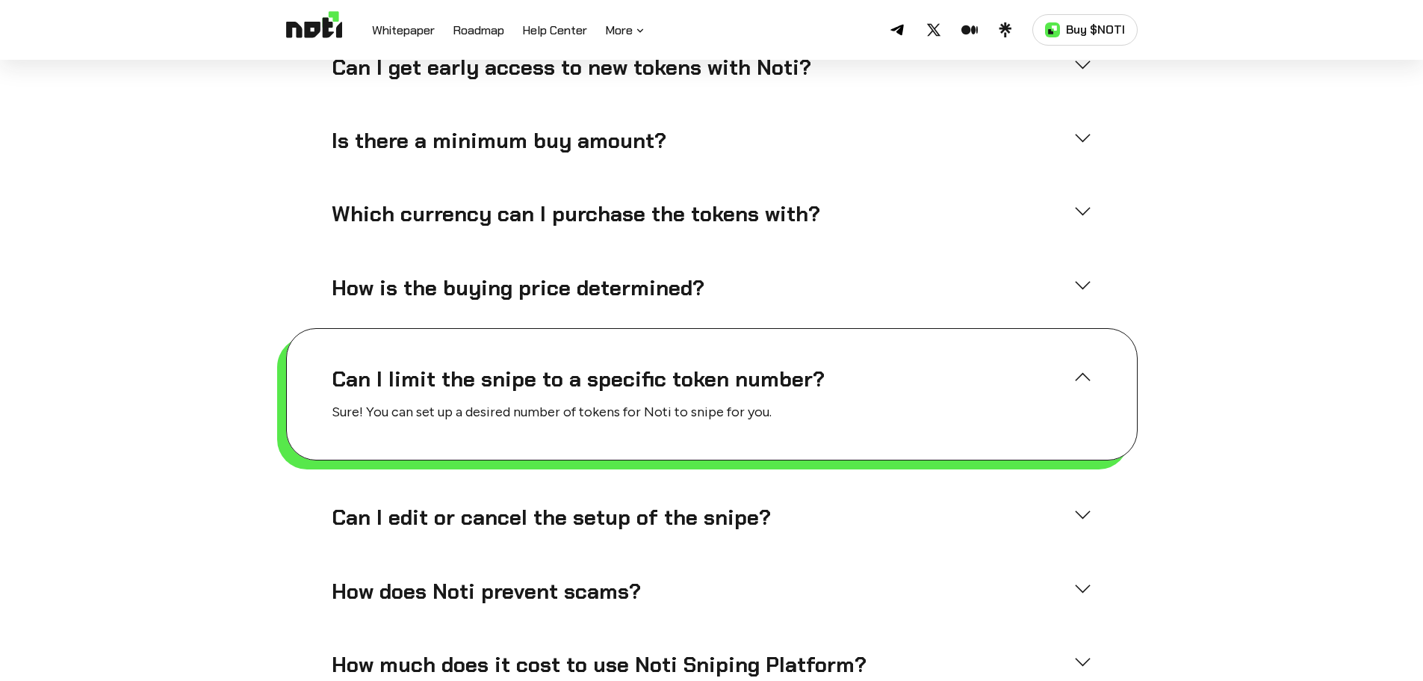
click at [1078, 328] on div "Can I limit the snipe to a specific token number? Sure! You can set up a desire…" at bounding box center [712, 394] width 852 height 132
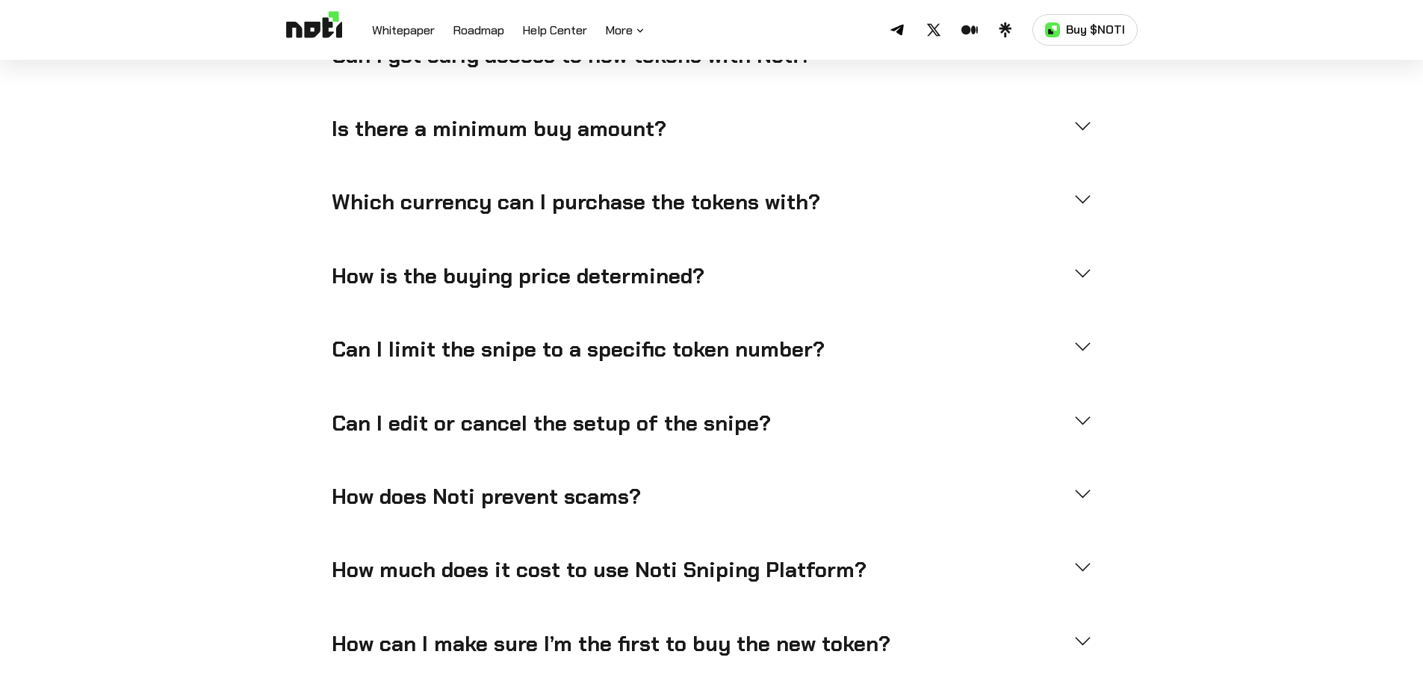
scroll to position [4183, 0]
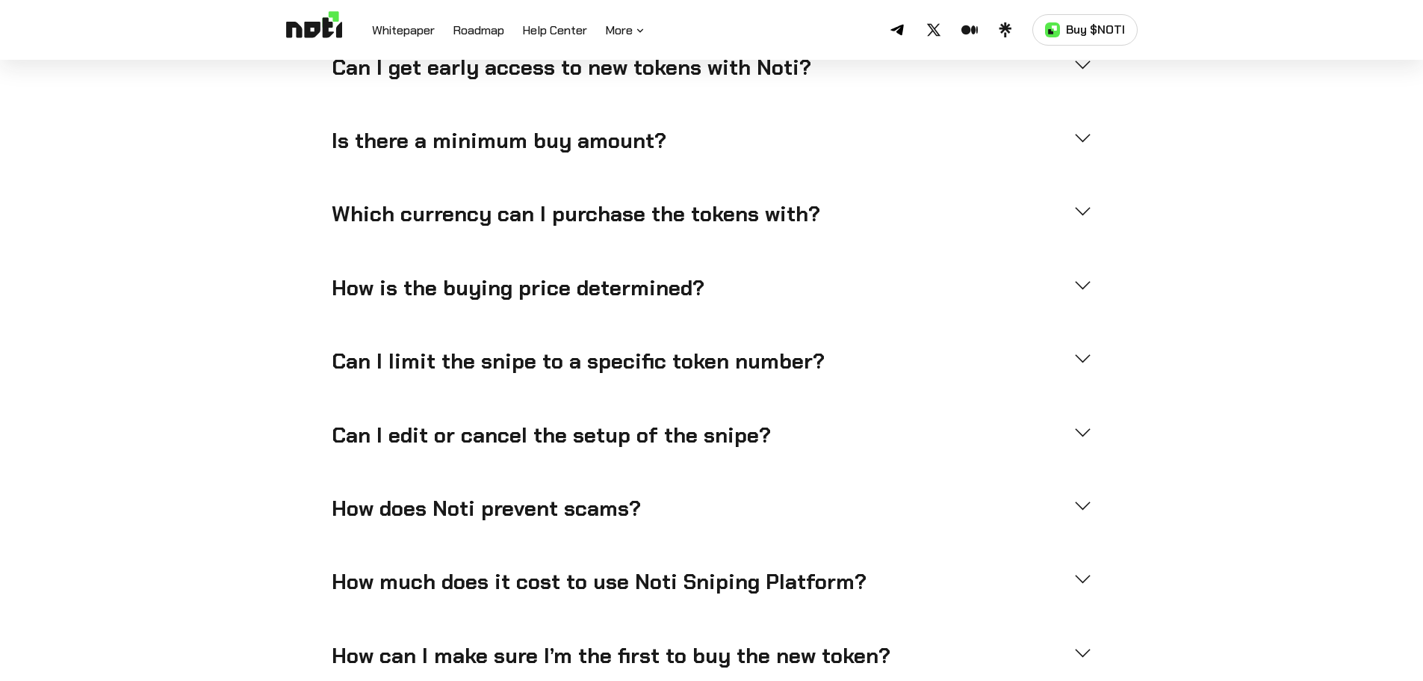
click at [1081, 422] on div "Can I edit or cancel the setup of the snipe?" at bounding box center [712, 435] width 761 height 27
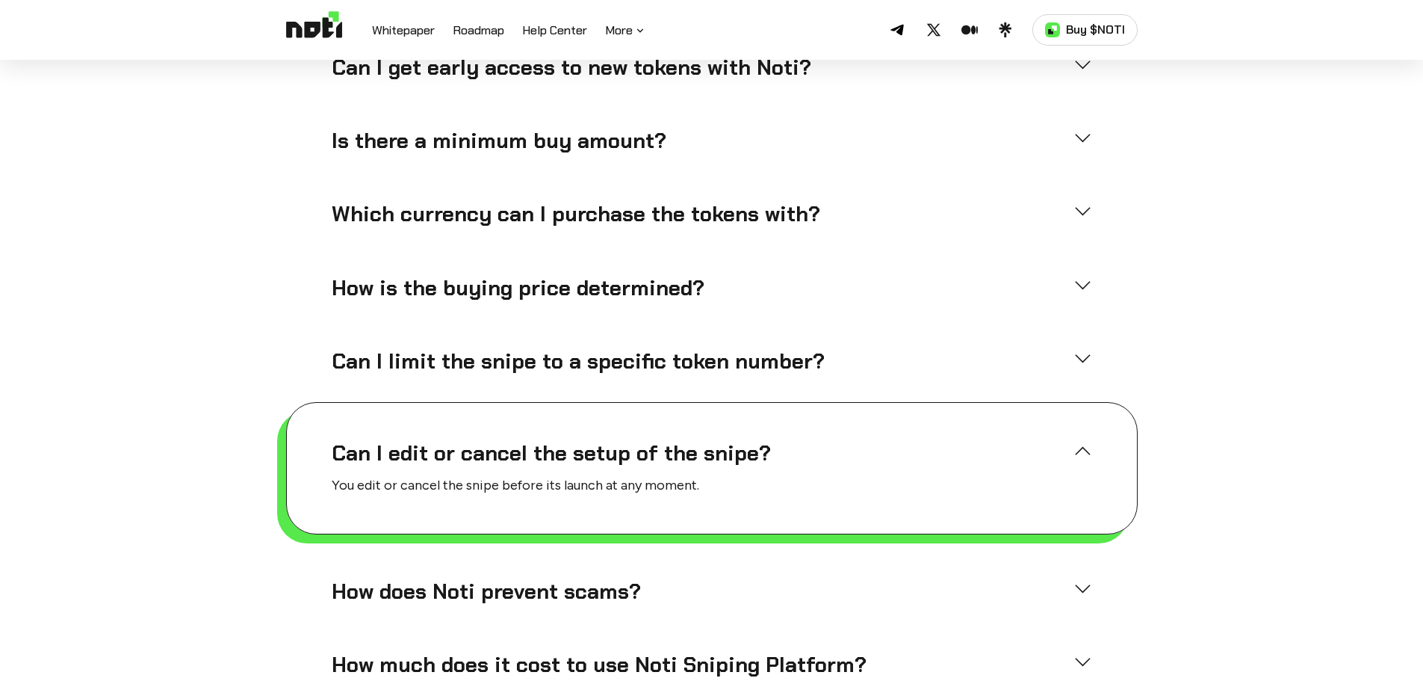
click at [1081, 440] on div "Can I edit or cancel the setup of the snipe?" at bounding box center [712, 453] width 761 height 27
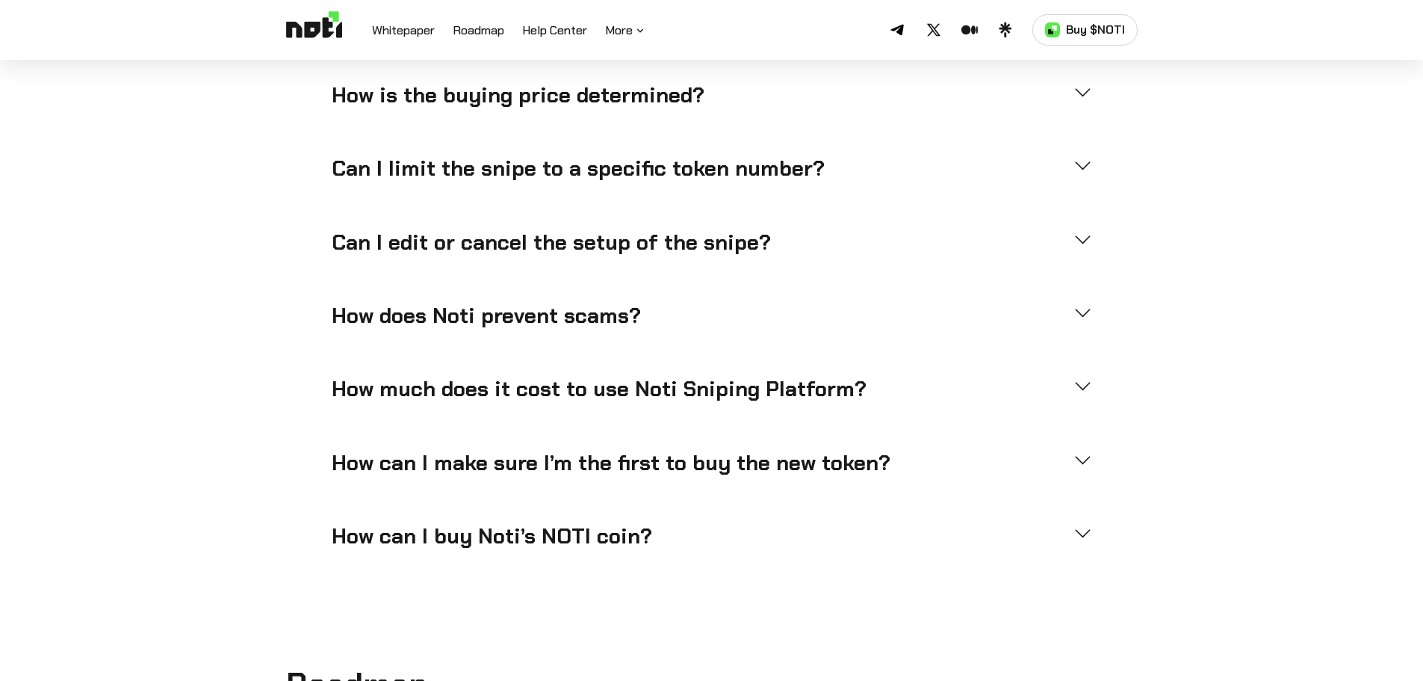
scroll to position [4376, 0]
click at [1080, 449] on div "How can I make sure I’m the first to buy the new token?" at bounding box center [712, 462] width 761 height 27
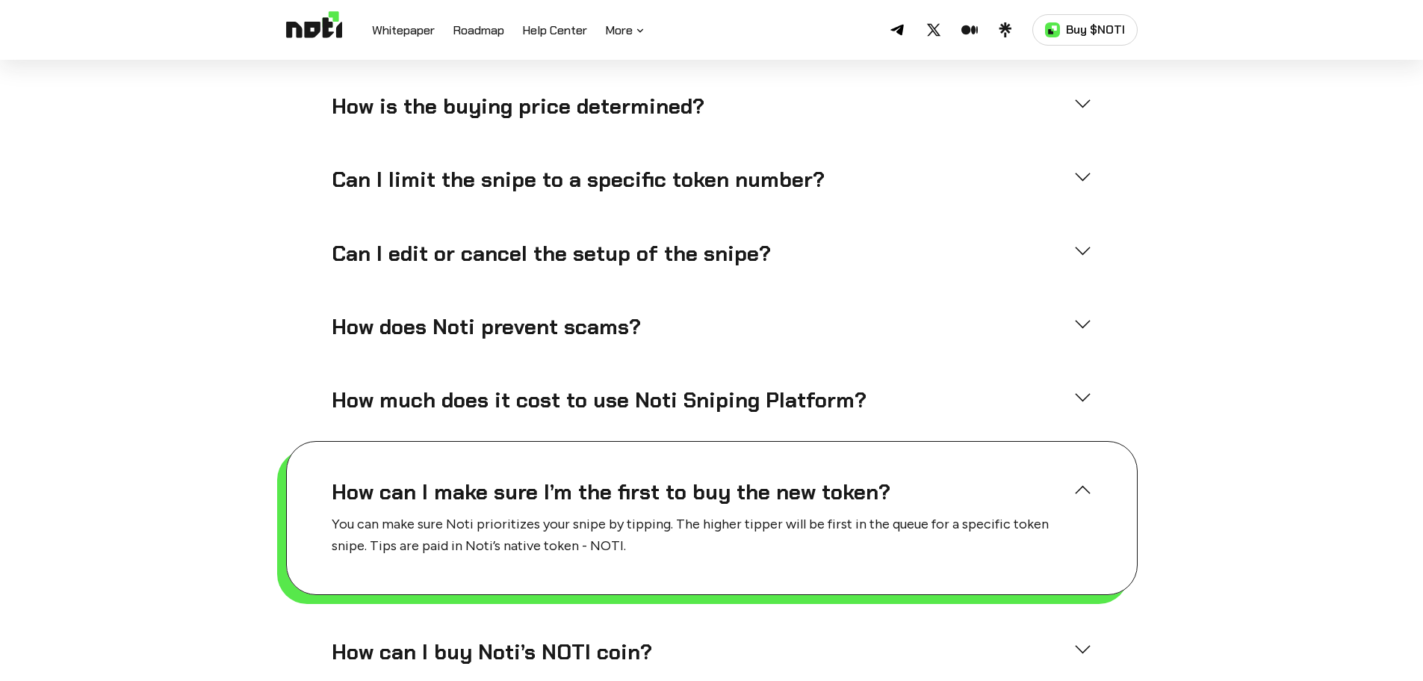
scroll to position [4388, 0]
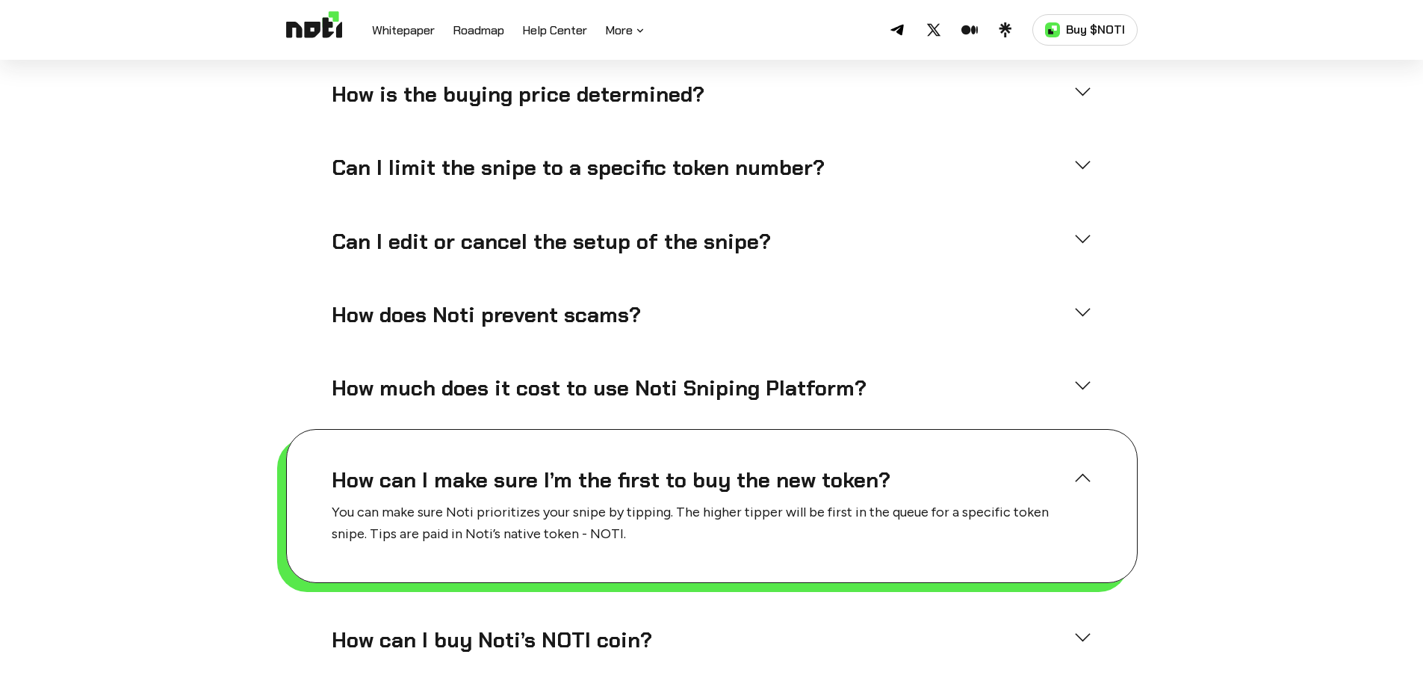
click at [1080, 429] on div "How can I make sure I’m the first to buy the new token? You can make sure Noti …" at bounding box center [712, 506] width 852 height 154
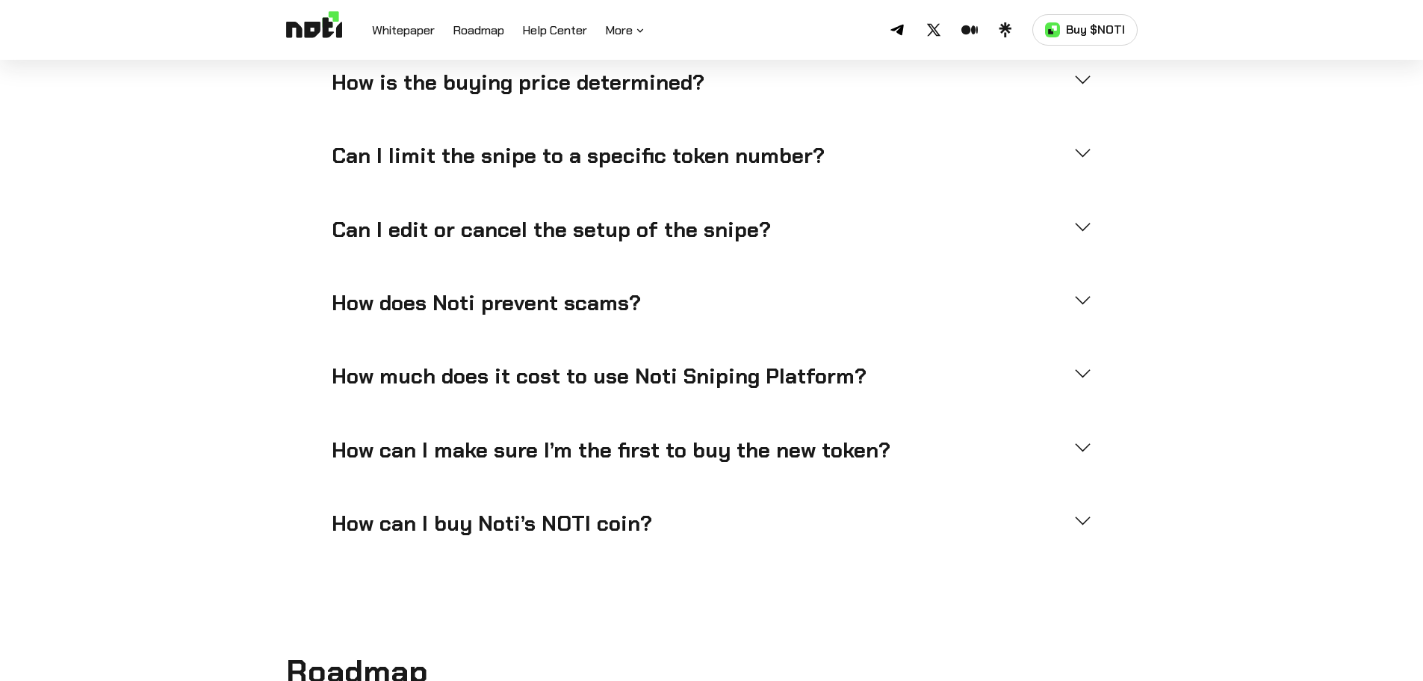
scroll to position [4376, 0]
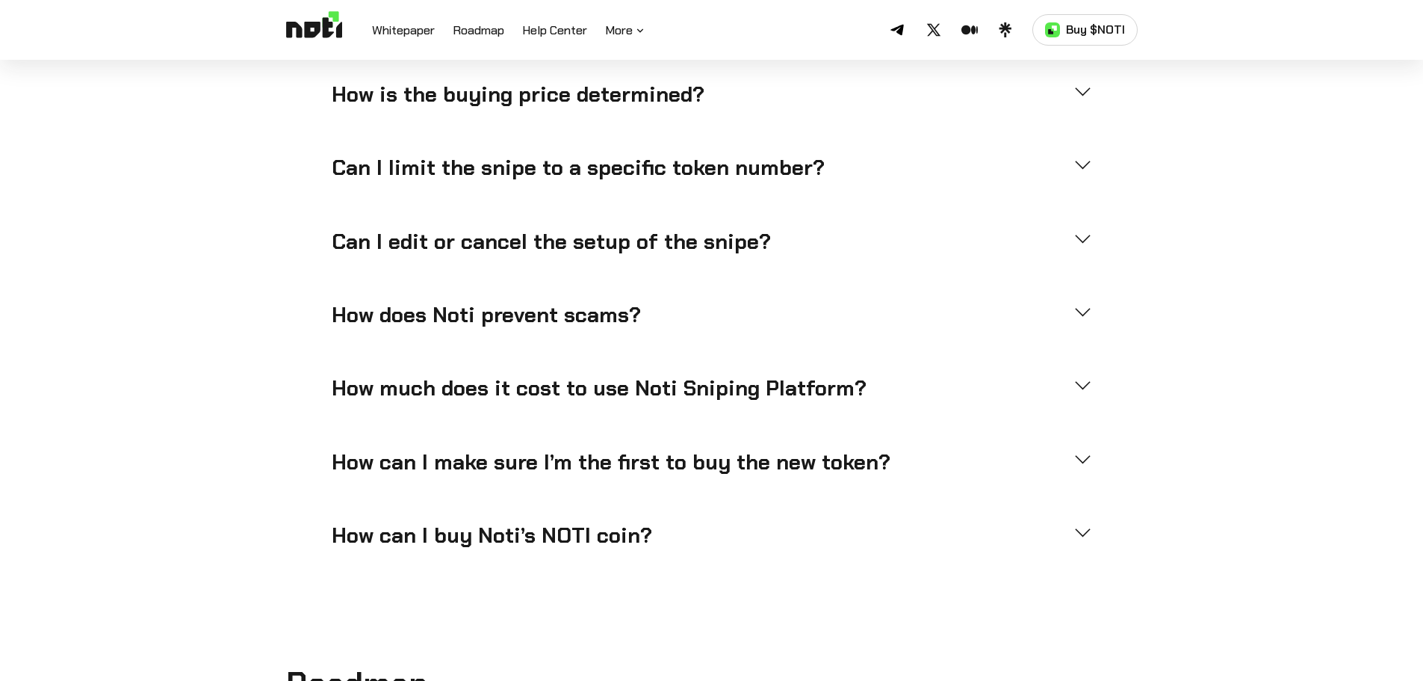
click at [1076, 522] on div "How can I buy Noti’s NOTI coin?" at bounding box center [712, 535] width 761 height 27
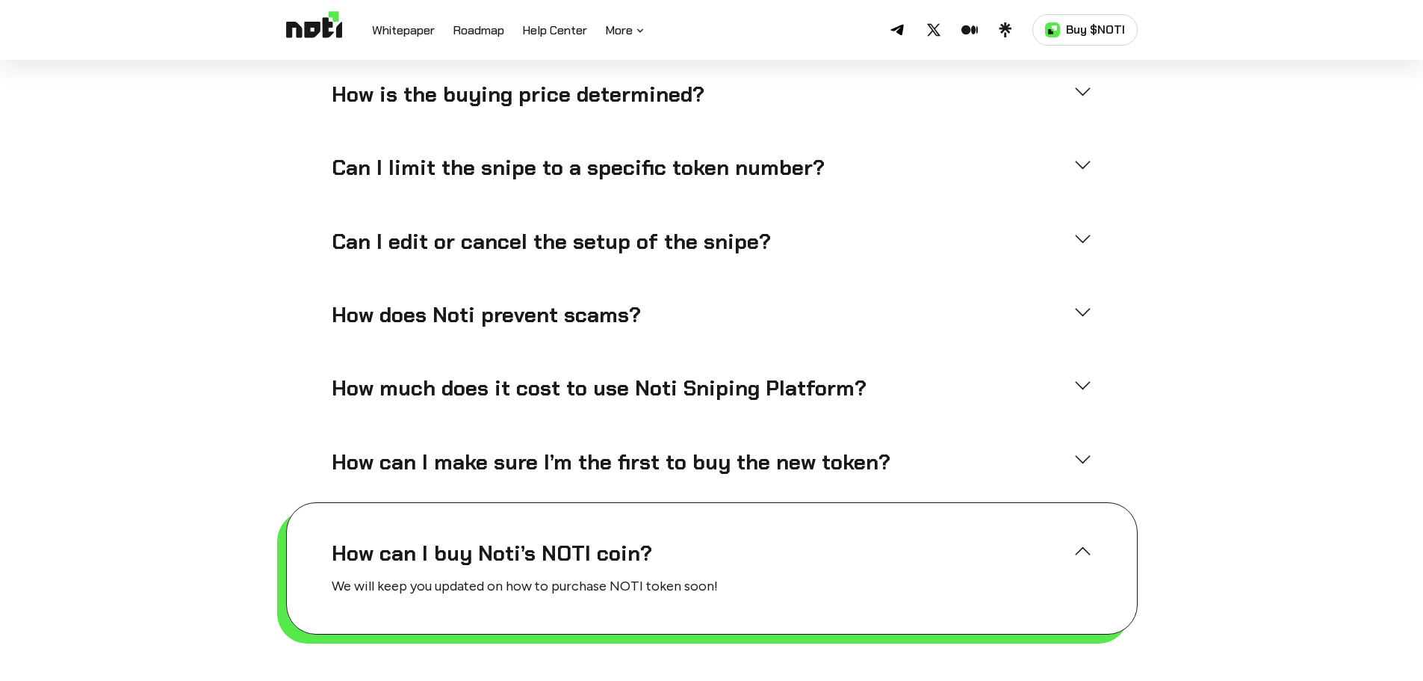
click at [1076, 502] on div "How can I buy Noti’s NOTI coin? We will keep you updated on how to purchase NOT…" at bounding box center [712, 568] width 852 height 132
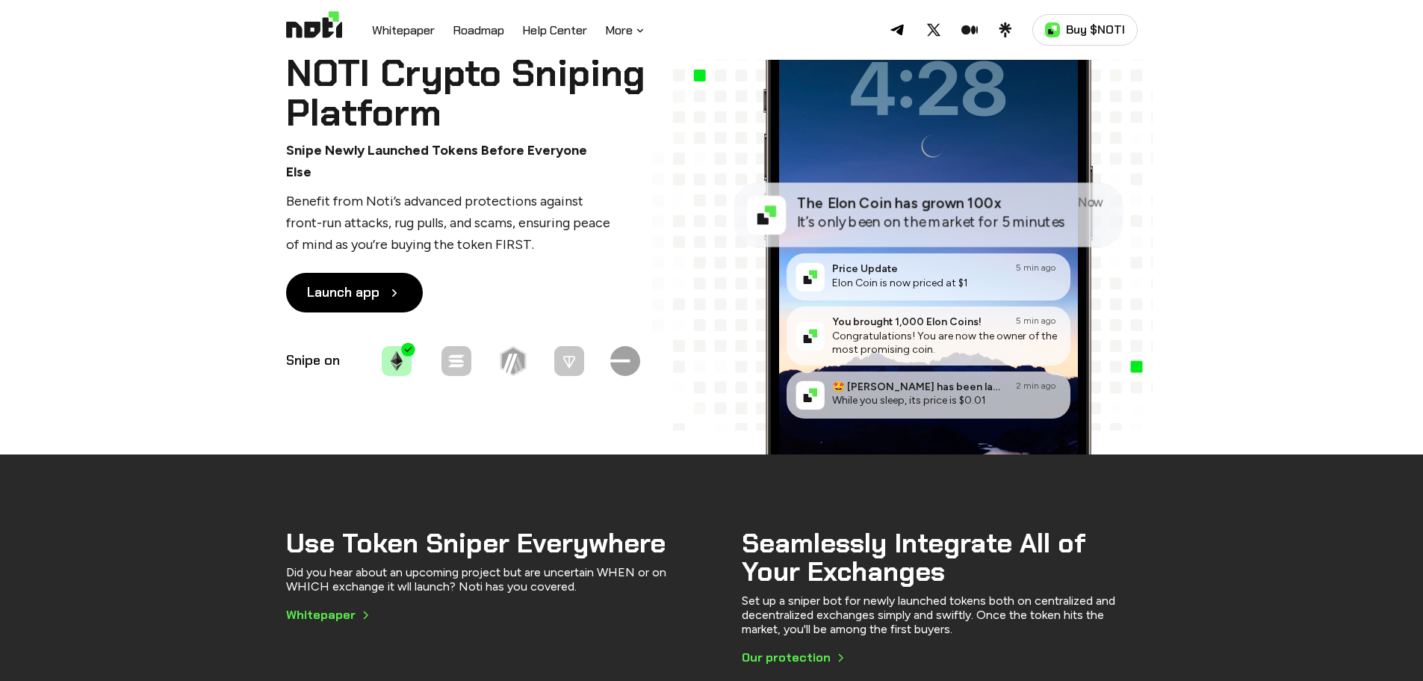
scroll to position [0, 0]
